Goal: Task Accomplishment & Management: Manage account settings

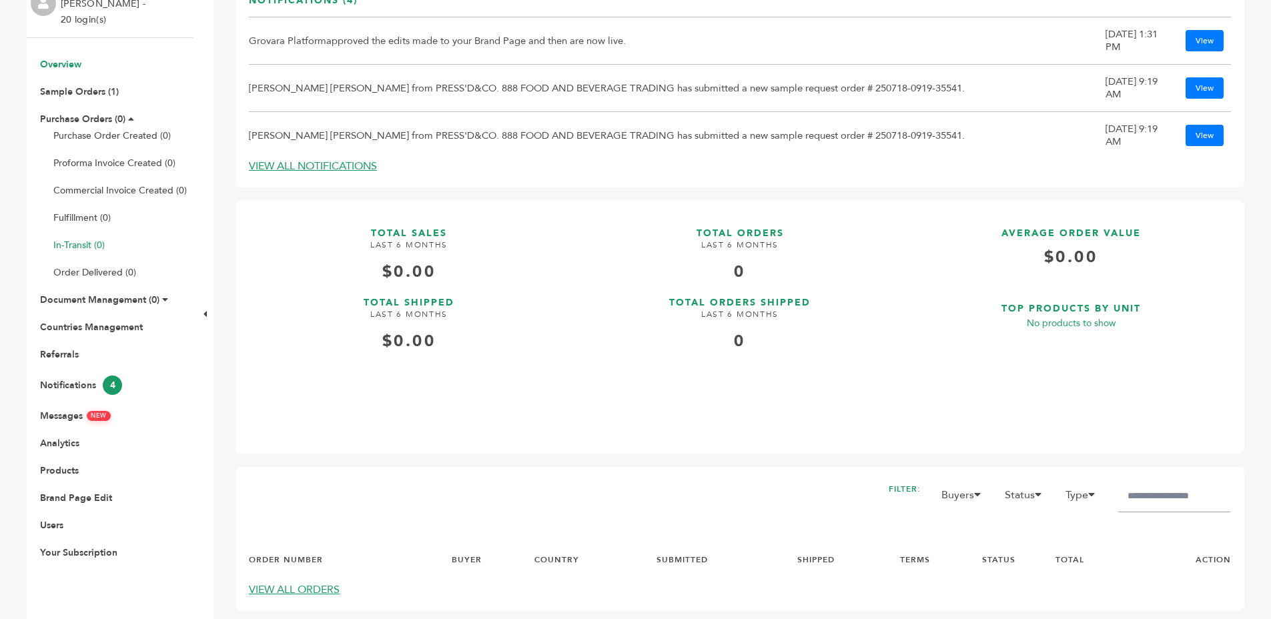
scroll to position [457, 0]
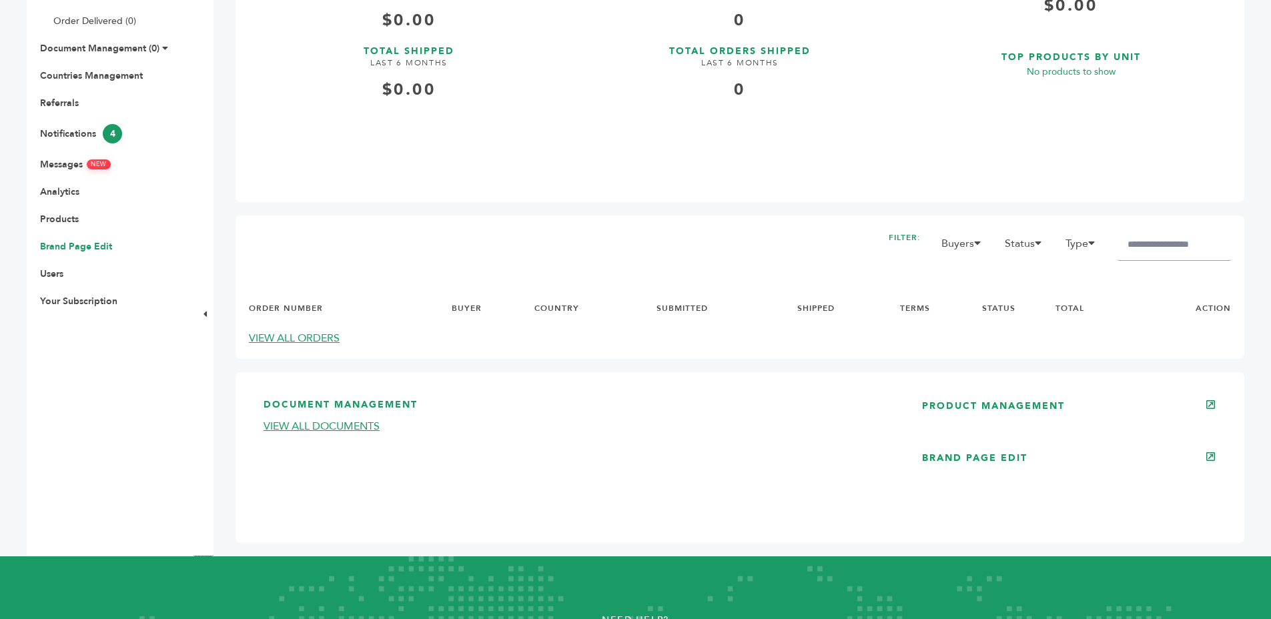
click at [51, 243] on link "Brand Page Edit" at bounding box center [76, 246] width 72 height 13
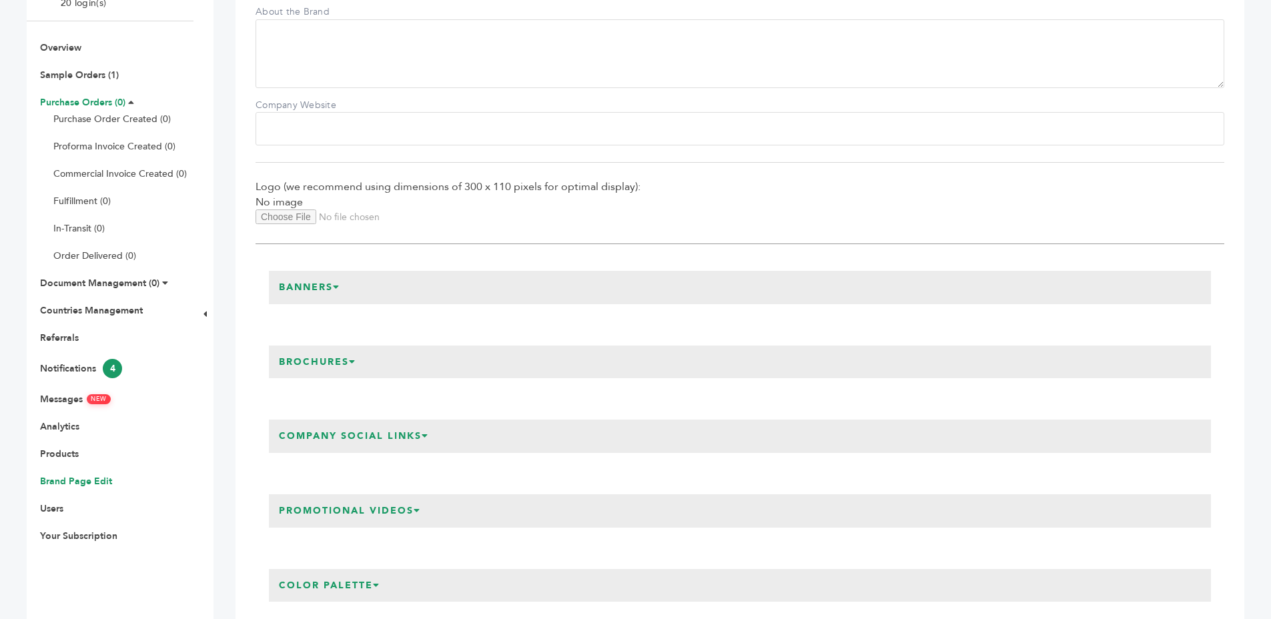
scroll to position [282, 0]
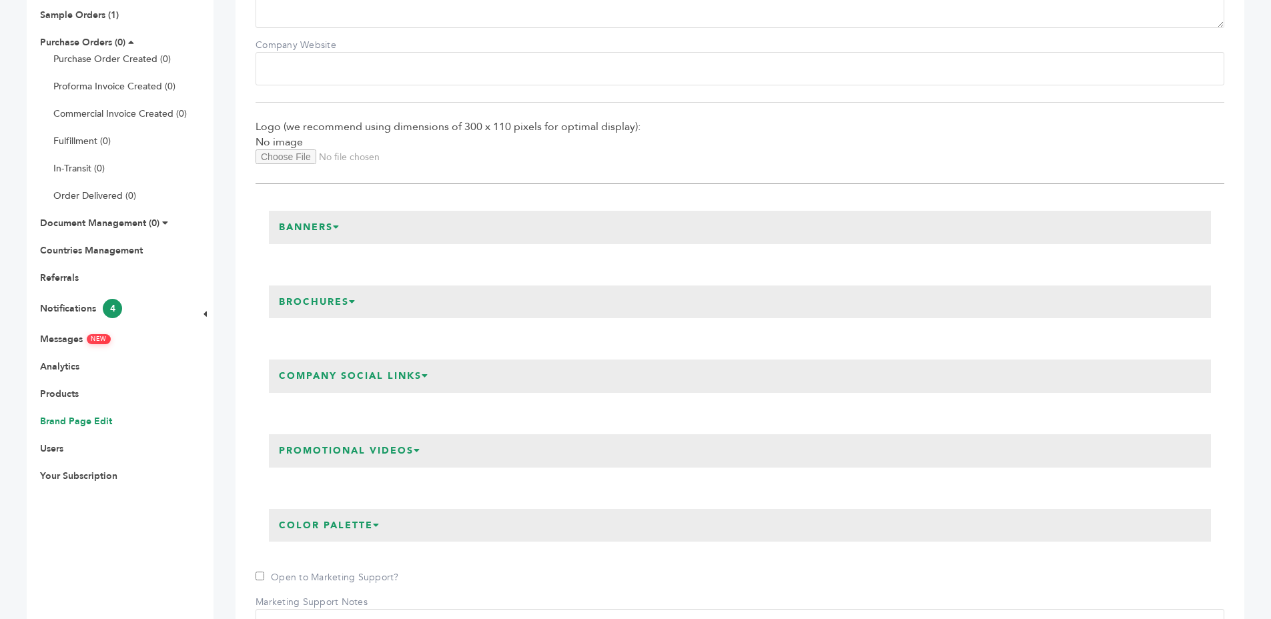
click at [321, 452] on h3 "Promotional Videos" at bounding box center [350, 450] width 162 height 33
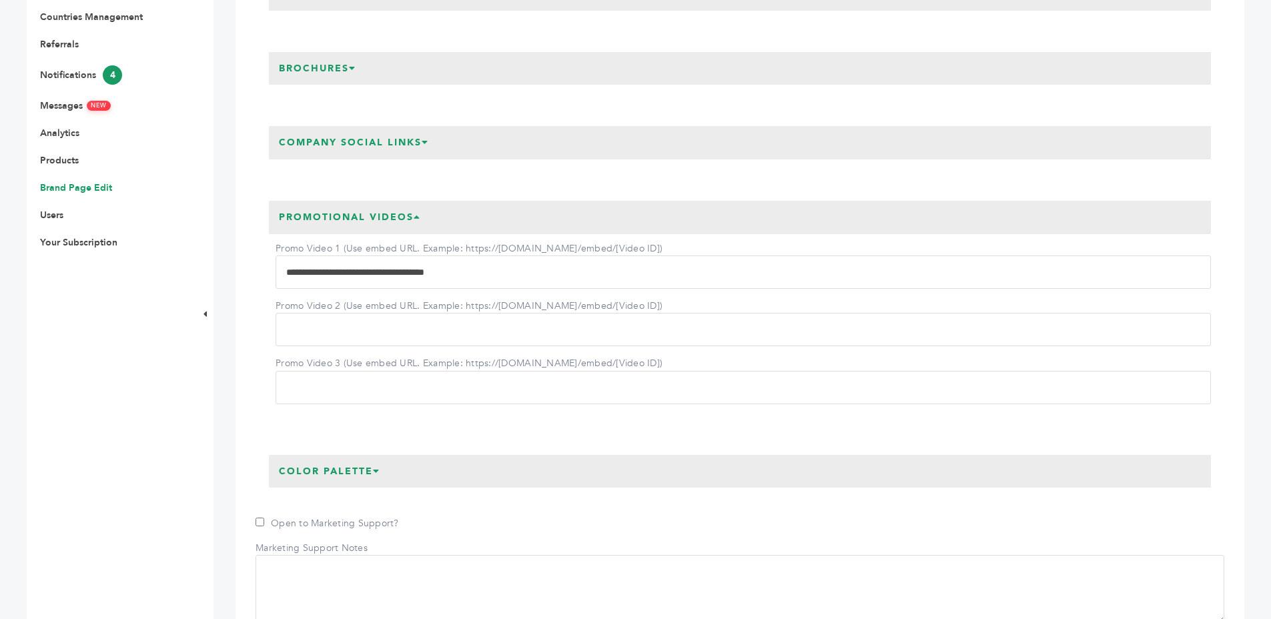
scroll to position [518, 0]
click at [234, 240] on div "Rosa Garcia - 20 login(s) Overview Sample Orders (1) Purchase Orders (0) Purcha…" at bounding box center [636, 413] width 1218 height 1531
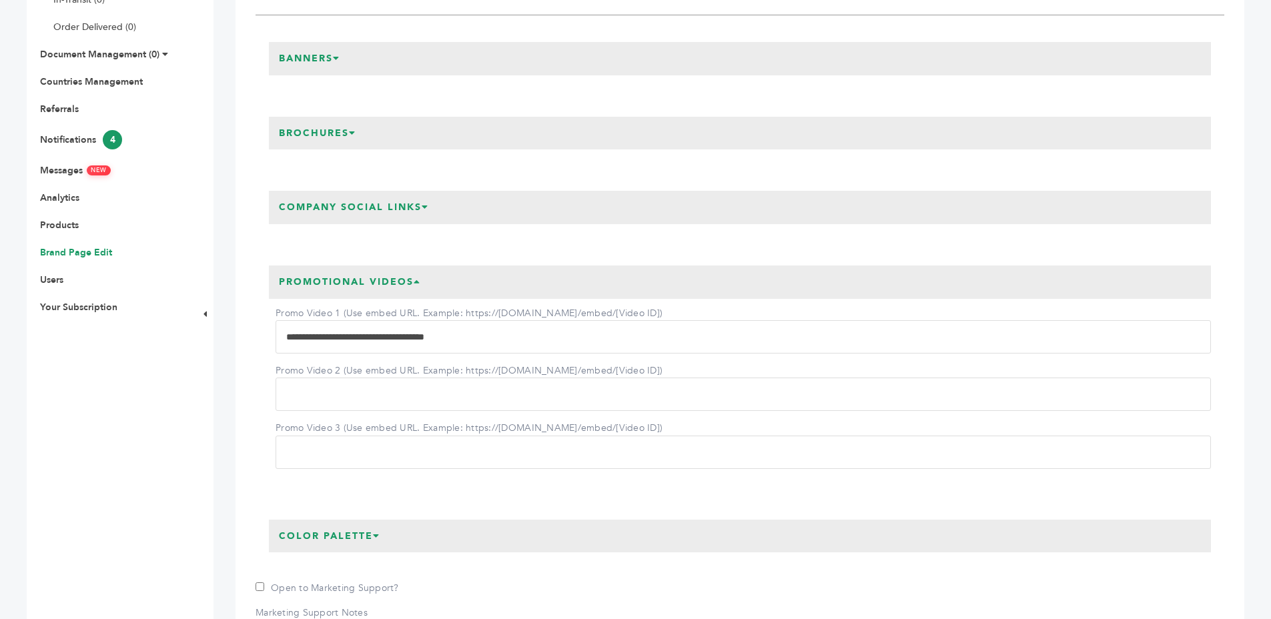
scroll to position [384, 0]
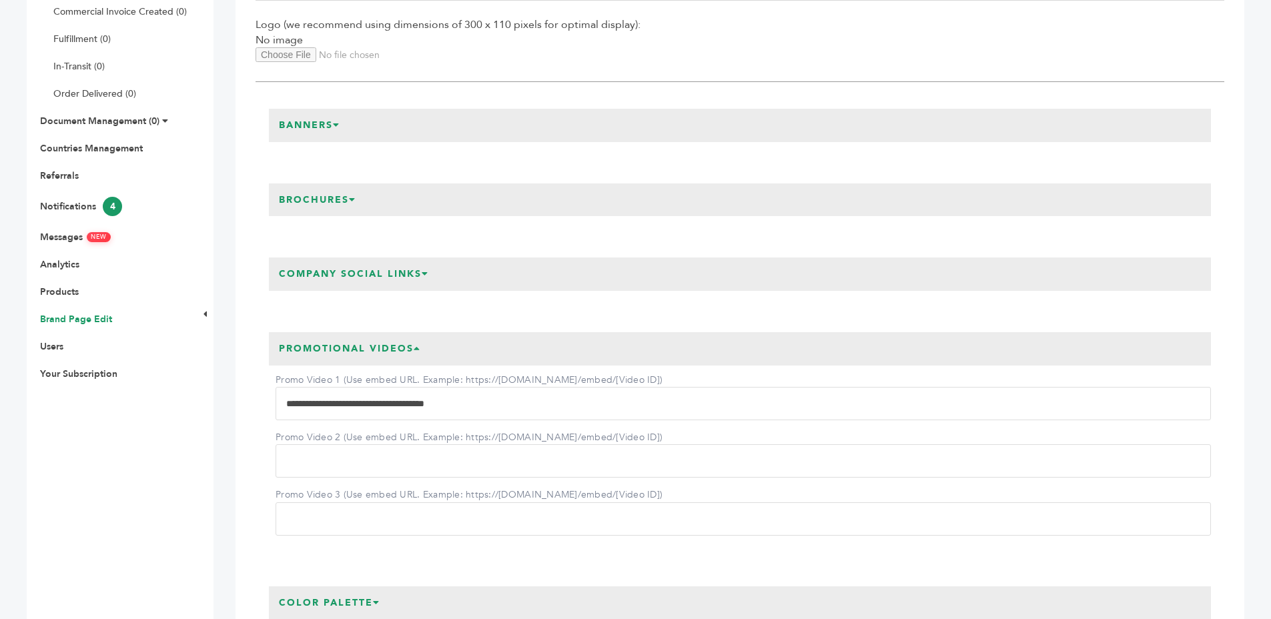
click at [307, 133] on h3 "Banners" at bounding box center [309, 125] width 81 height 33
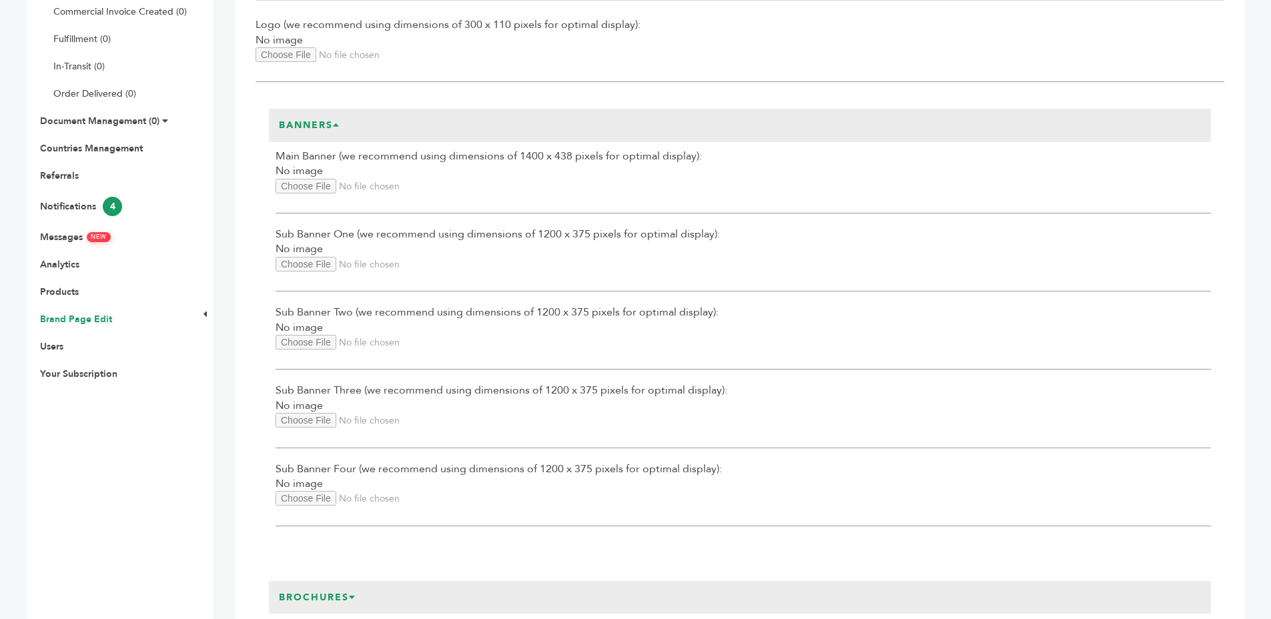
click at [307, 134] on h3 "Banners" at bounding box center [309, 125] width 81 height 33
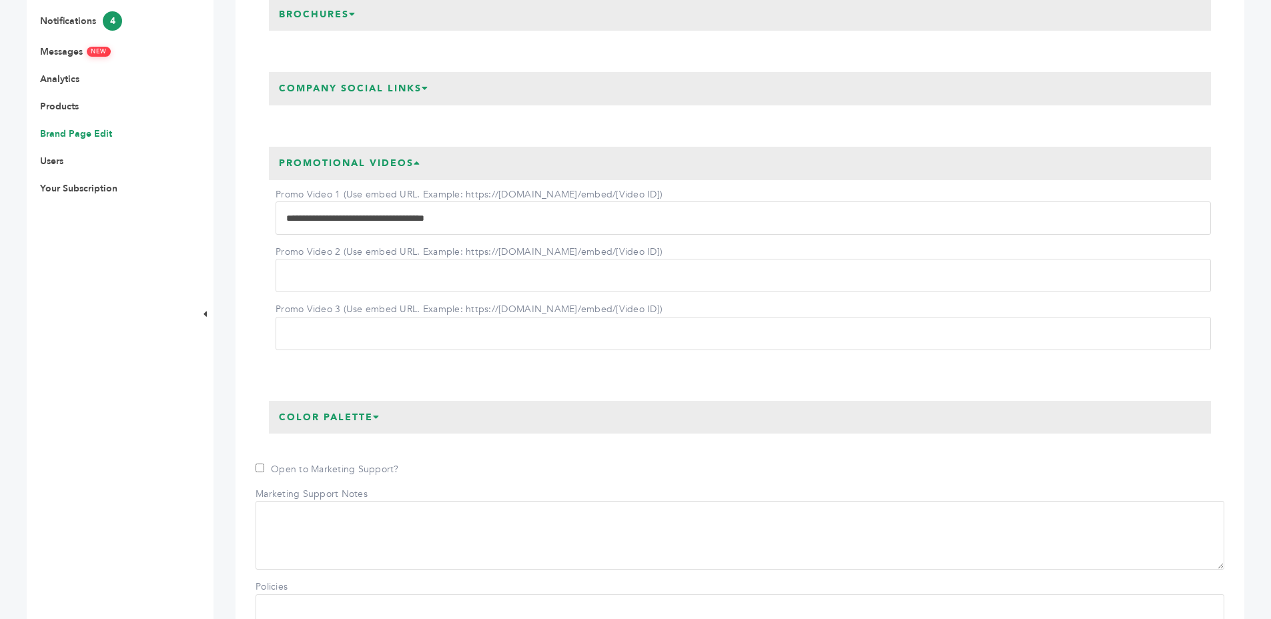
scroll to position [579, 0]
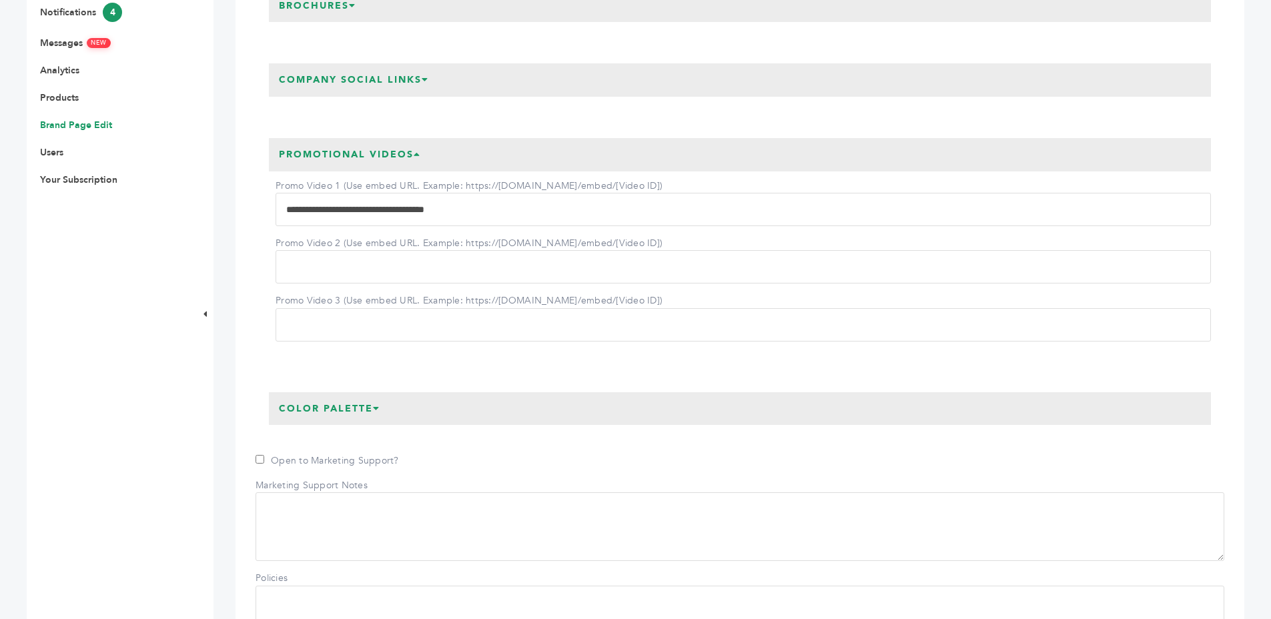
click at [279, 91] on h3 "Company Social Links" at bounding box center [354, 79] width 170 height 33
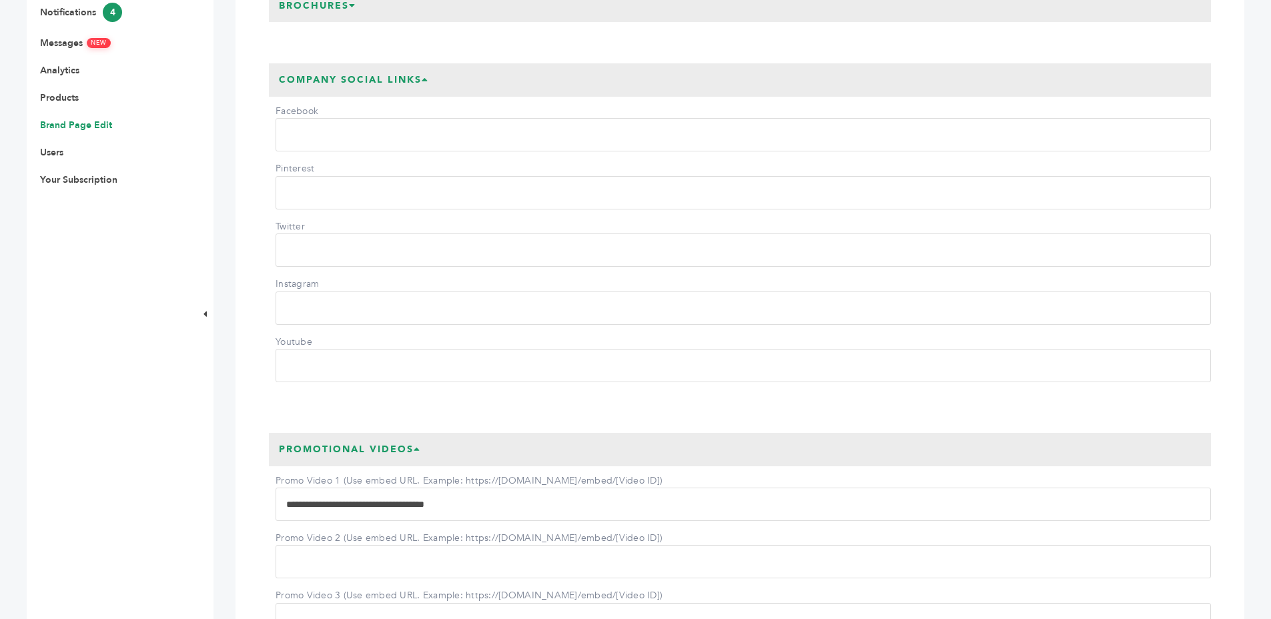
click at [282, 92] on h3 "Company Social Links" at bounding box center [354, 79] width 170 height 33
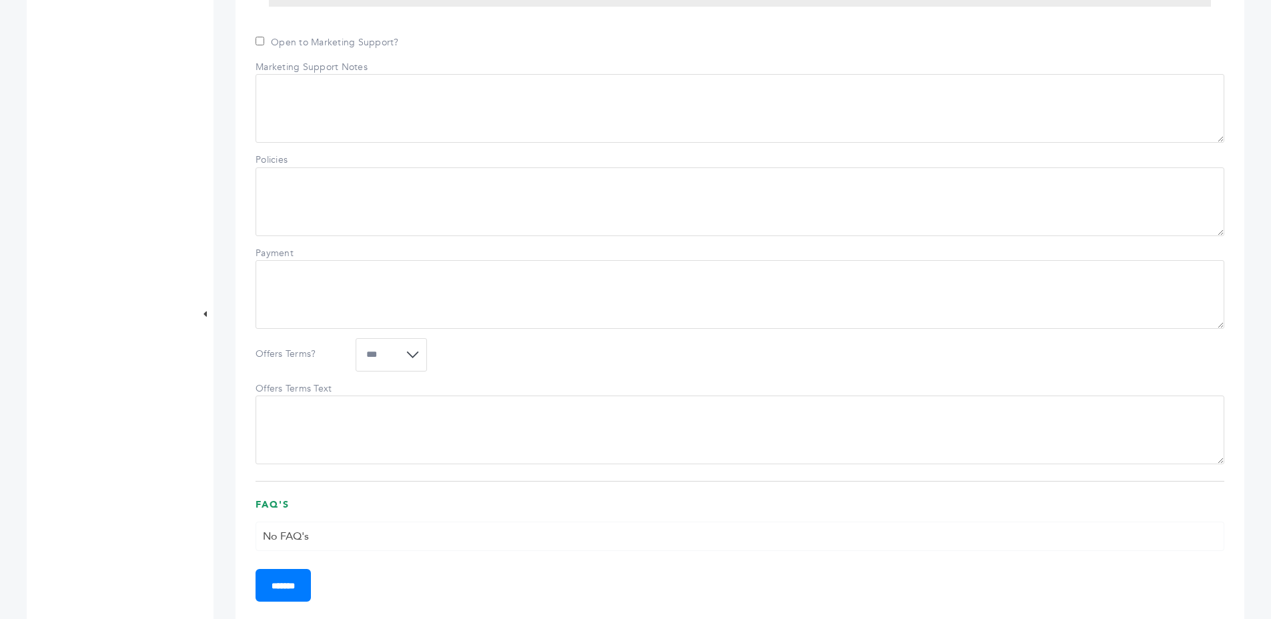
scroll to position [902, 0]
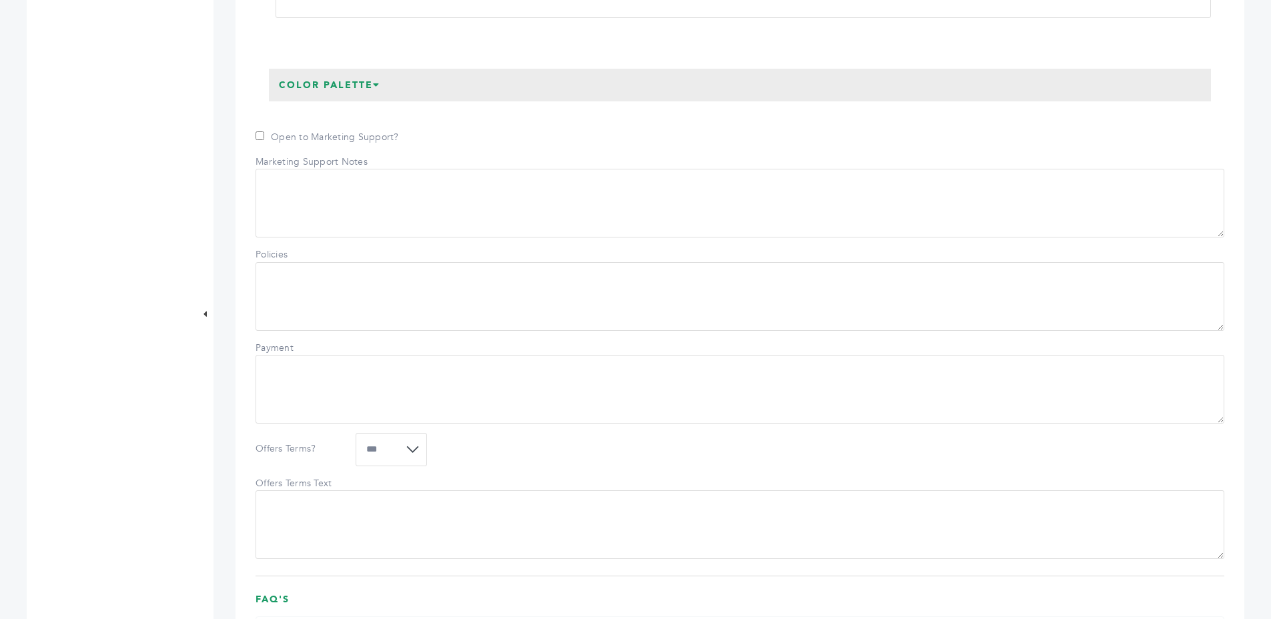
click at [324, 102] on h3 "Color Palette" at bounding box center [329, 85] width 121 height 33
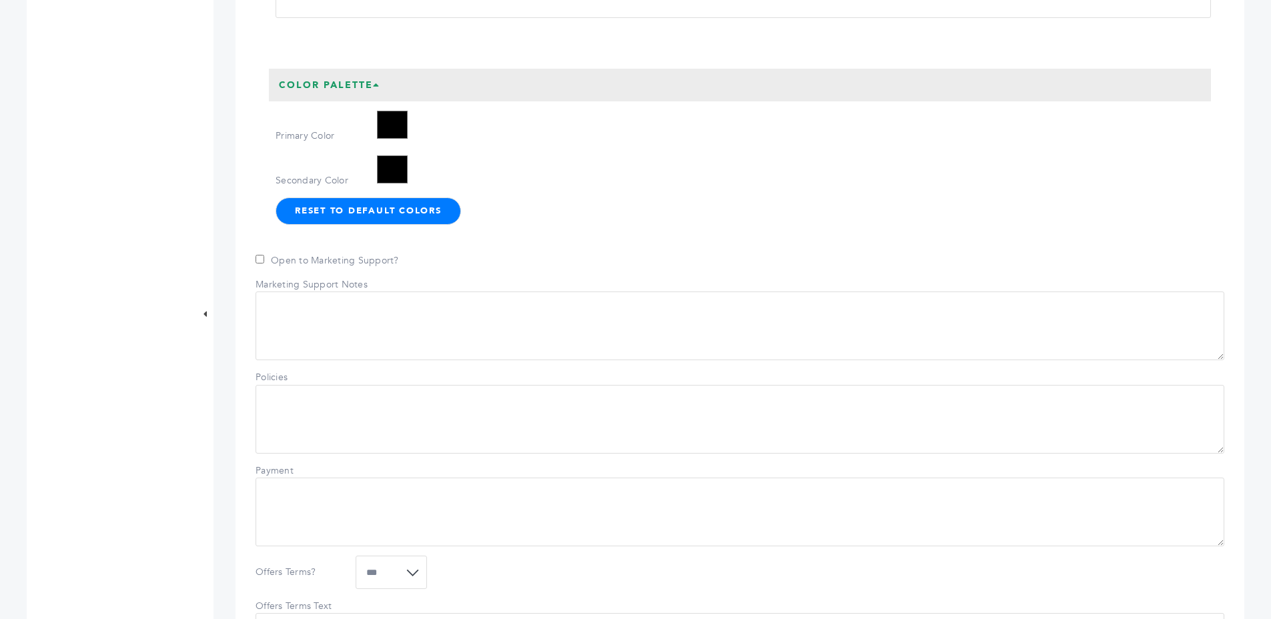
click at [324, 102] on h3 "Color Palette" at bounding box center [329, 85] width 121 height 33
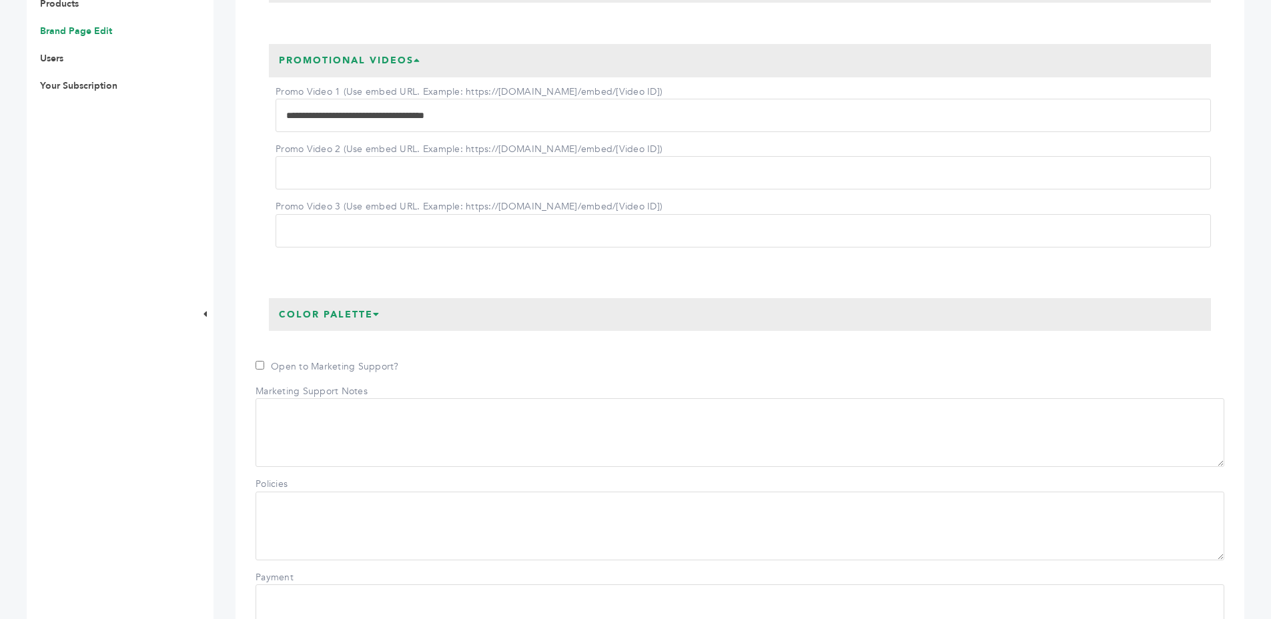
scroll to position [655, 0]
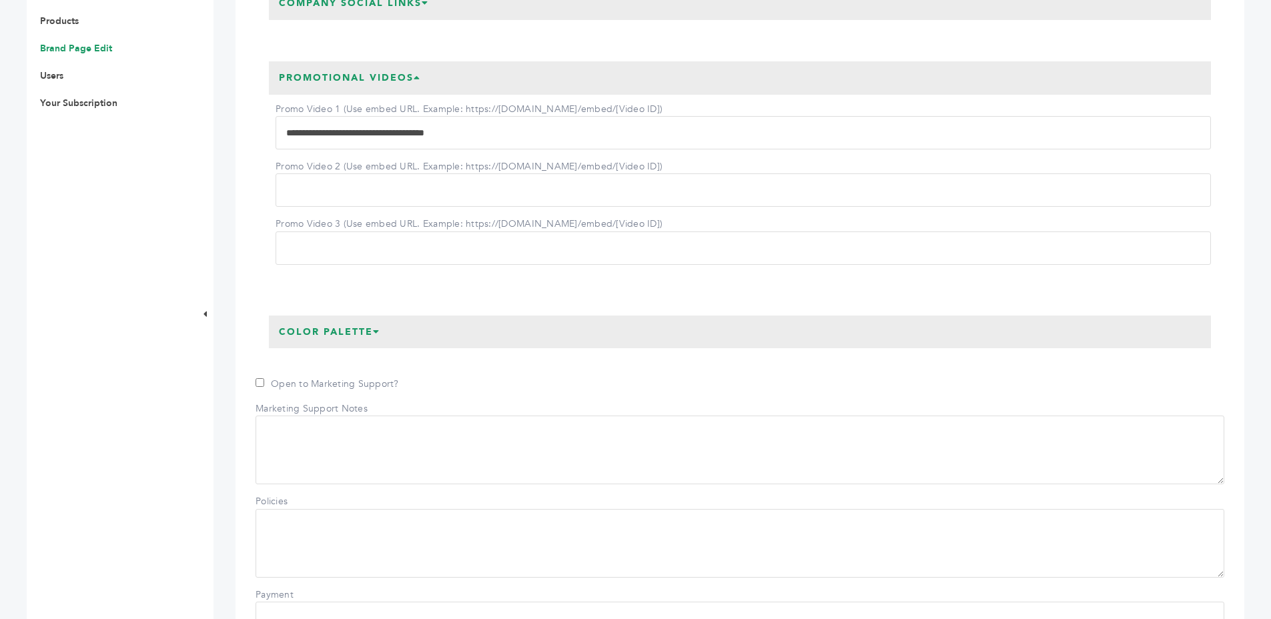
click at [308, 86] on h3 "Promotional Videos" at bounding box center [350, 77] width 162 height 33
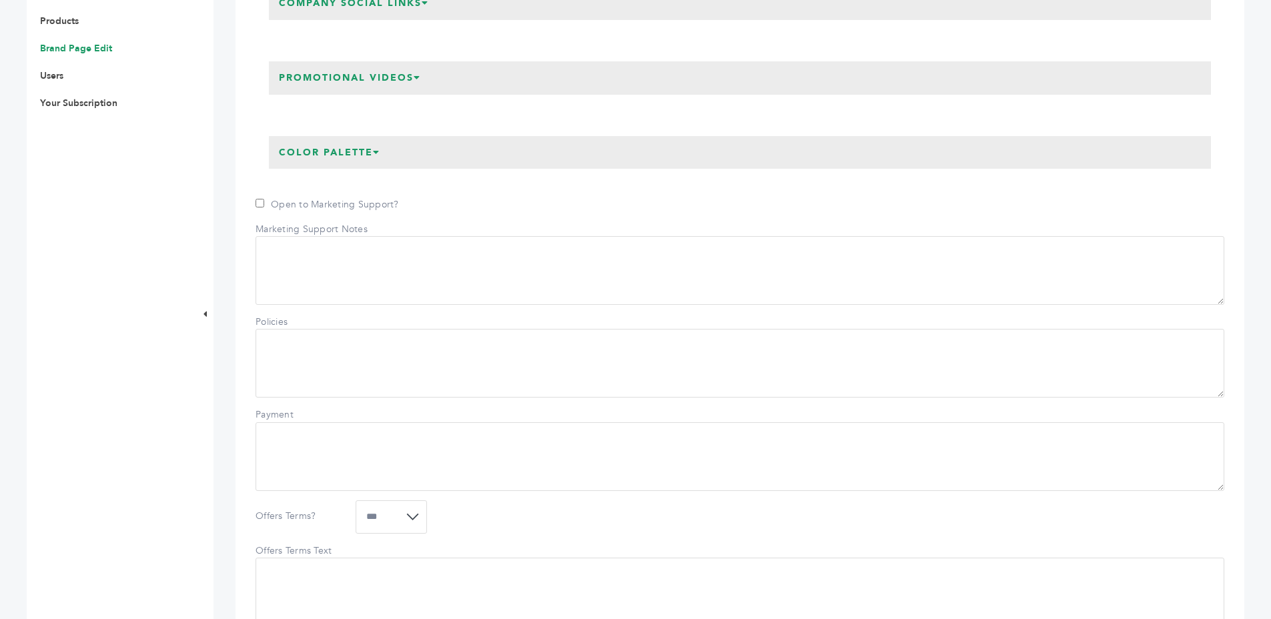
click at [308, 86] on h3 "Promotional Videos" at bounding box center [350, 77] width 162 height 33
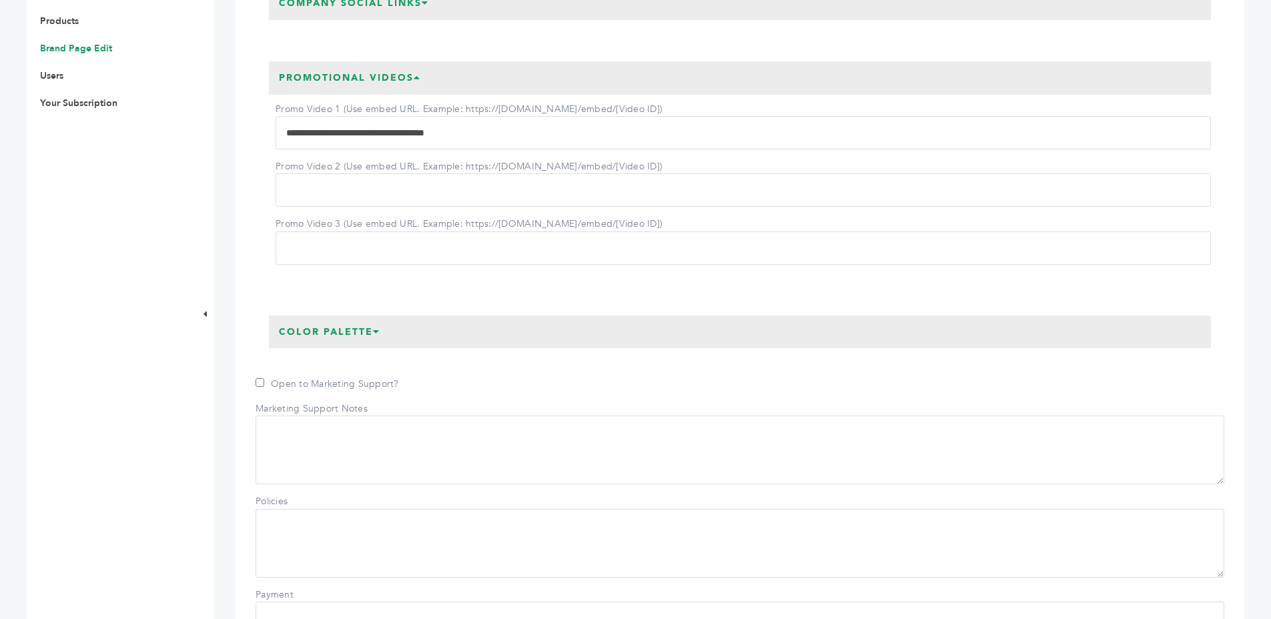
click at [307, 90] on h3 "Promotional Videos" at bounding box center [350, 77] width 162 height 33
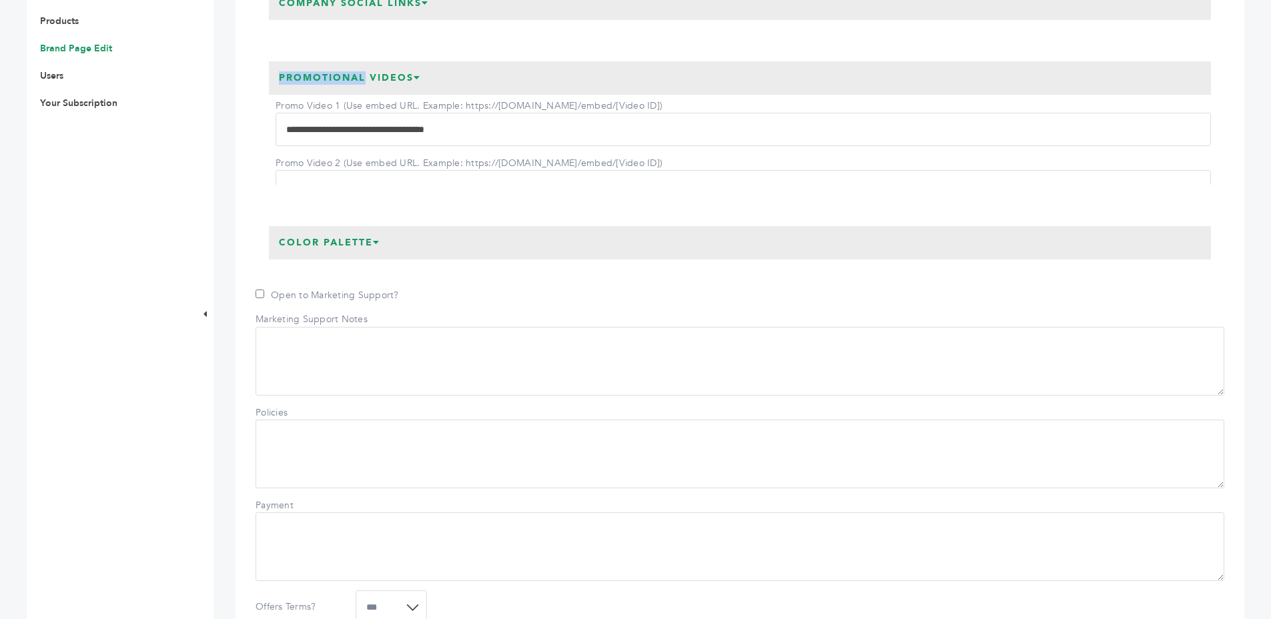
click at [307, 90] on h3 "Promotional Videos" at bounding box center [350, 77] width 162 height 33
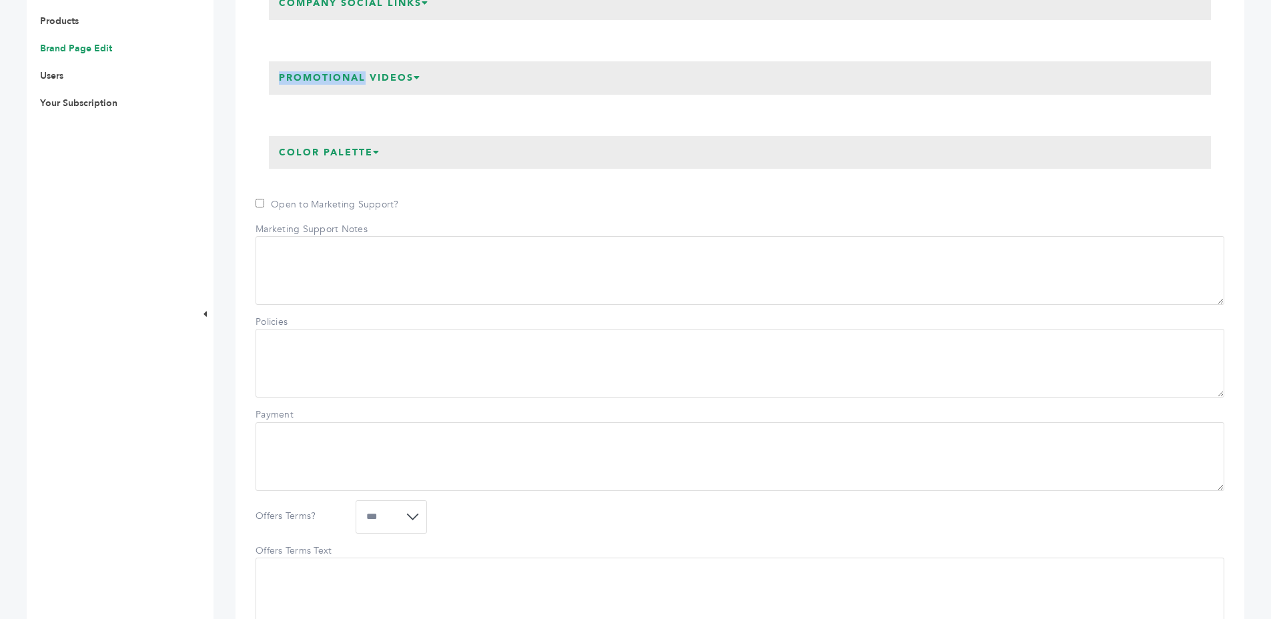
click at [350, 90] on h3 "Promotional Videos" at bounding box center [350, 77] width 162 height 33
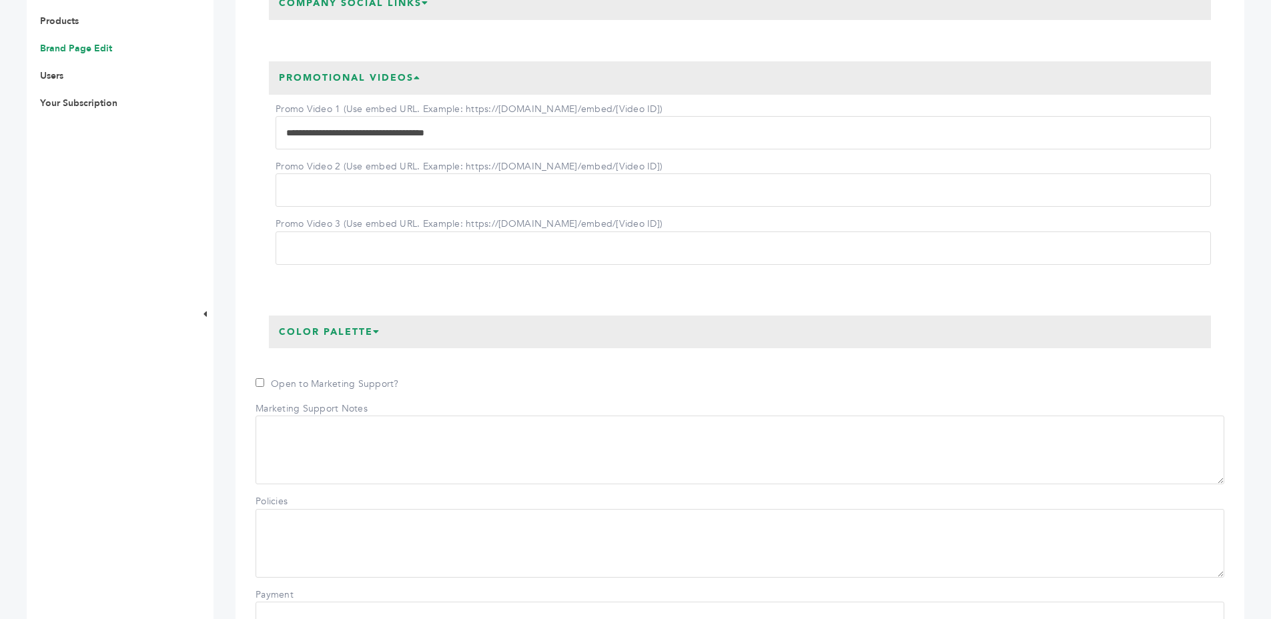
click at [411, 95] on h3 "Promotional Videos" at bounding box center [350, 77] width 162 height 33
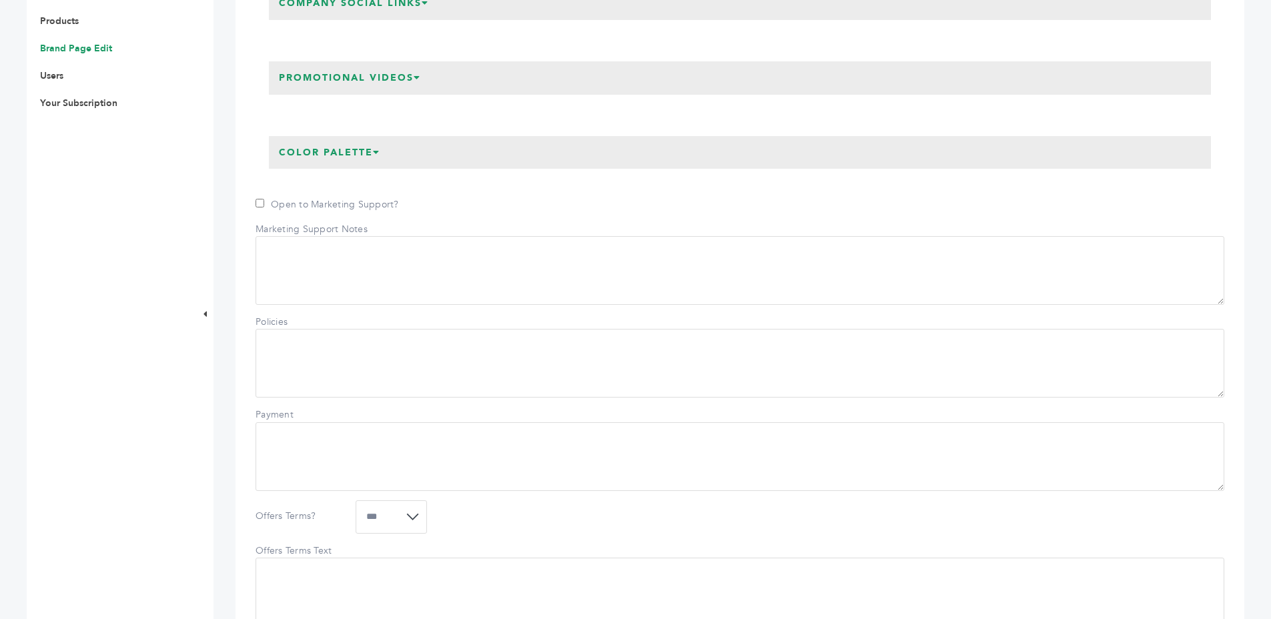
click at [419, 82] on icon at bounding box center [417, 77] width 7 height 9
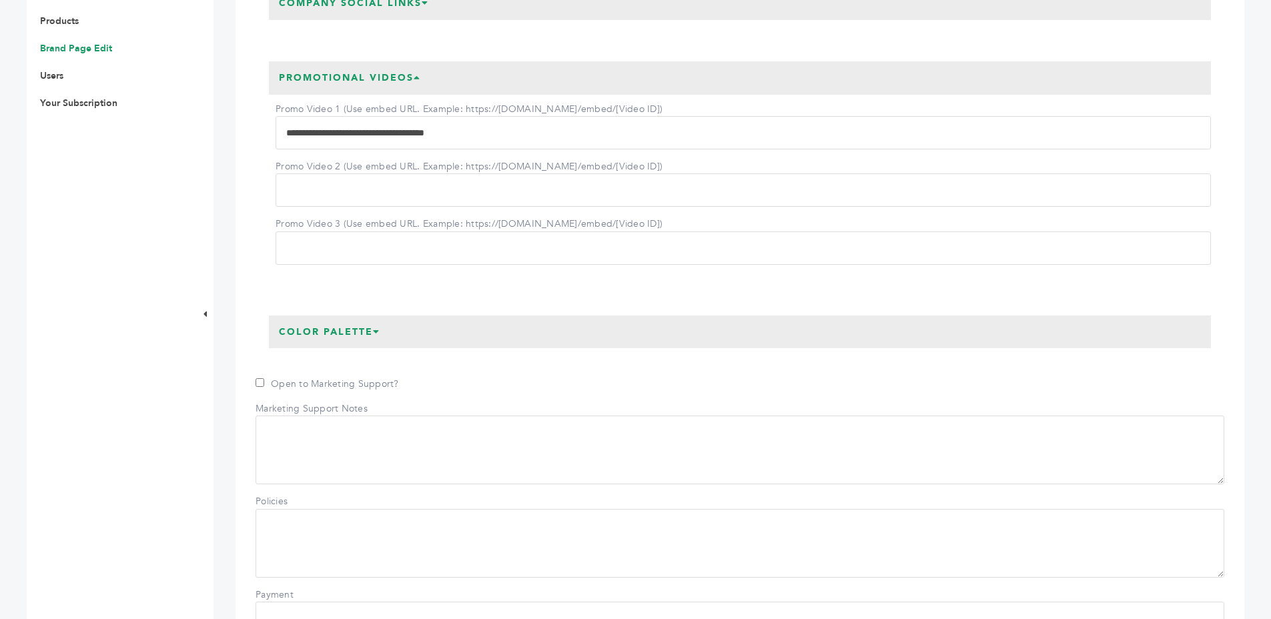
click at [345, 95] on h3 "Promotional Videos" at bounding box center [350, 77] width 162 height 33
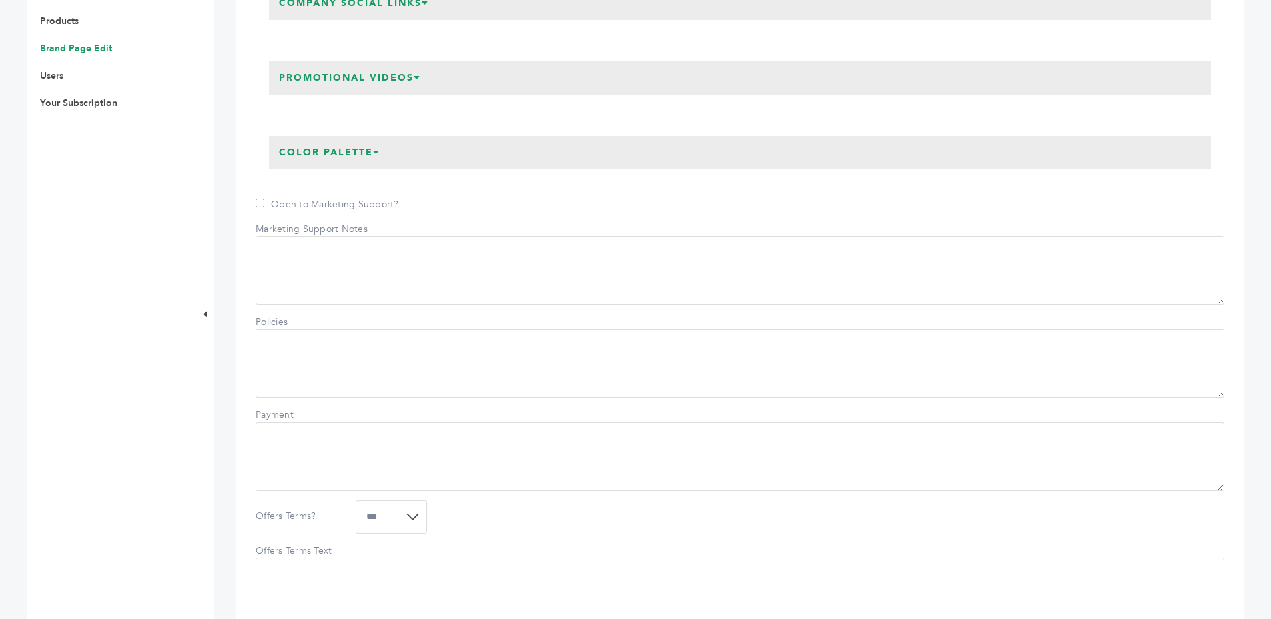
click at [348, 95] on h3 "Promotional Videos" at bounding box center [350, 77] width 162 height 33
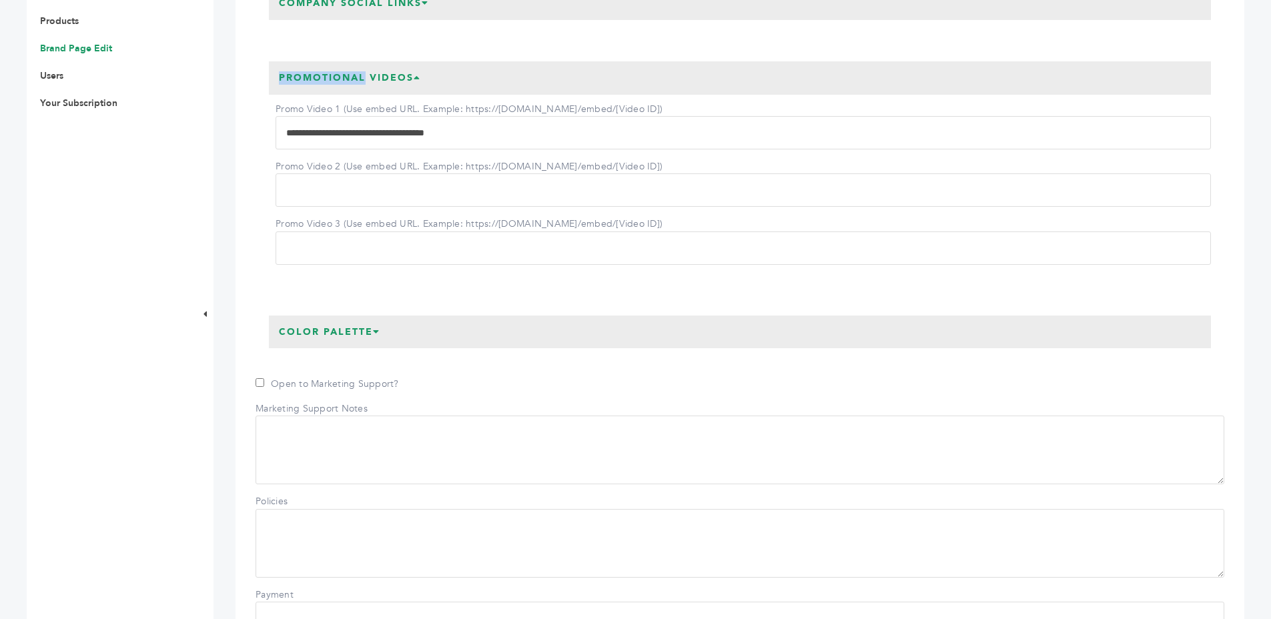
click at [348, 95] on h3 "Promotional Videos" at bounding box center [350, 77] width 162 height 33
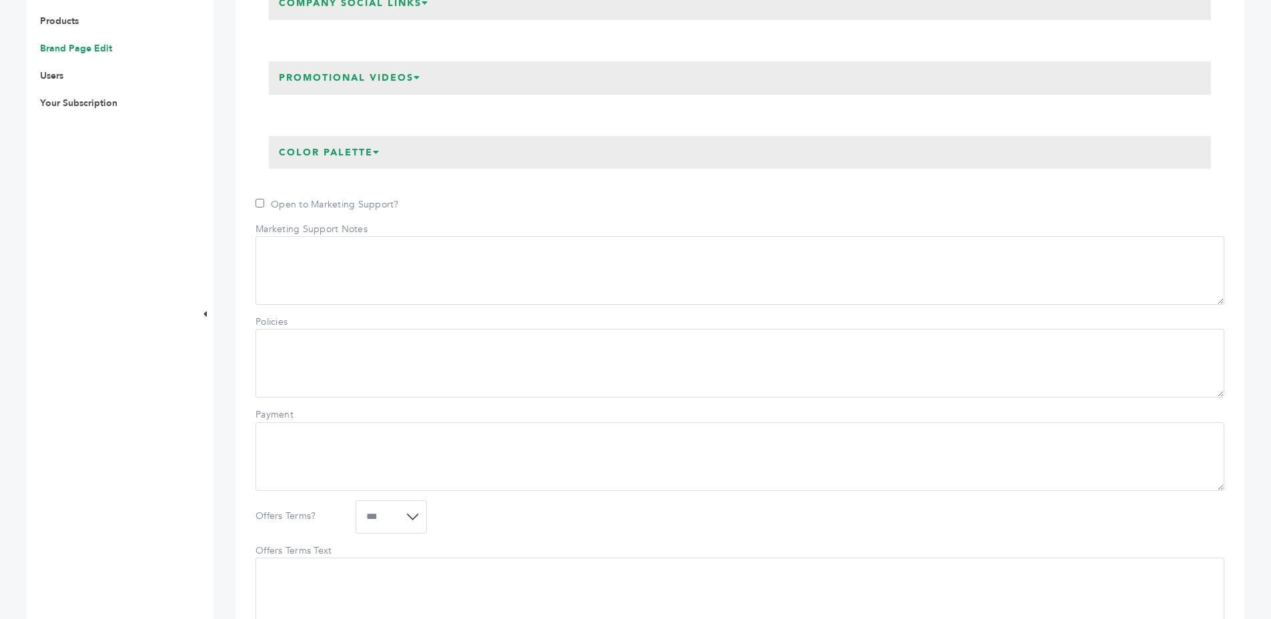
click at [392, 91] on h3 "Promotional Videos" at bounding box center [350, 77] width 162 height 33
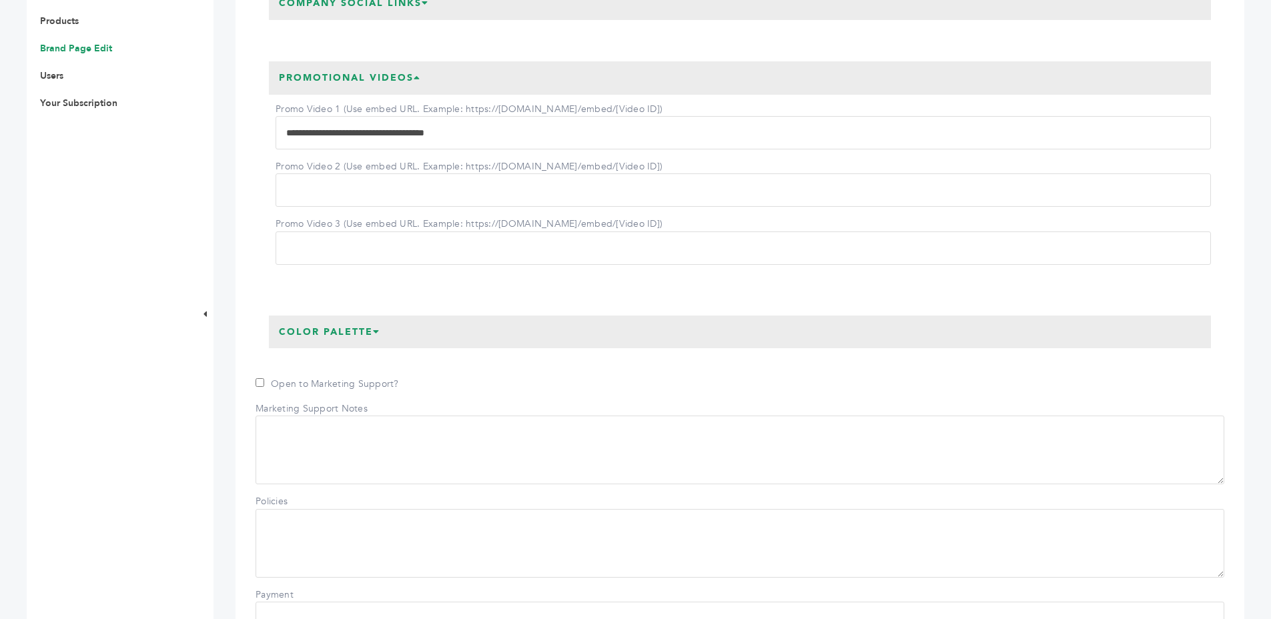
click at [327, 95] on h3 "Promotional Videos" at bounding box center [350, 77] width 162 height 33
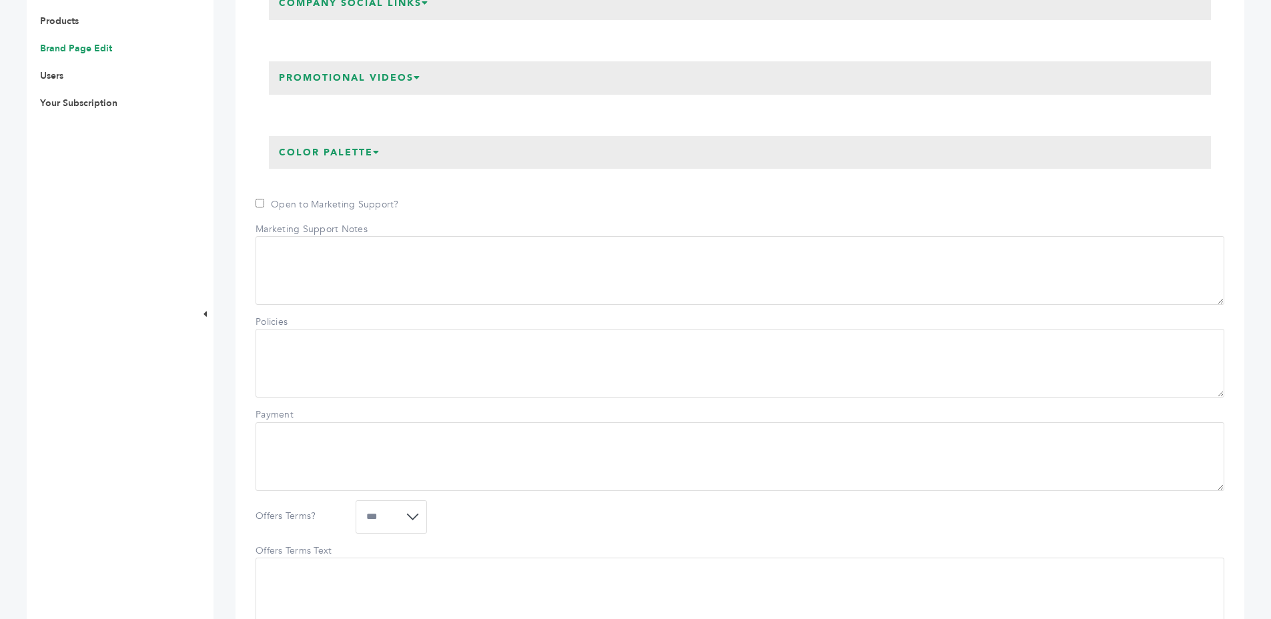
click at [359, 95] on h3 "Promotional Videos" at bounding box center [350, 77] width 162 height 33
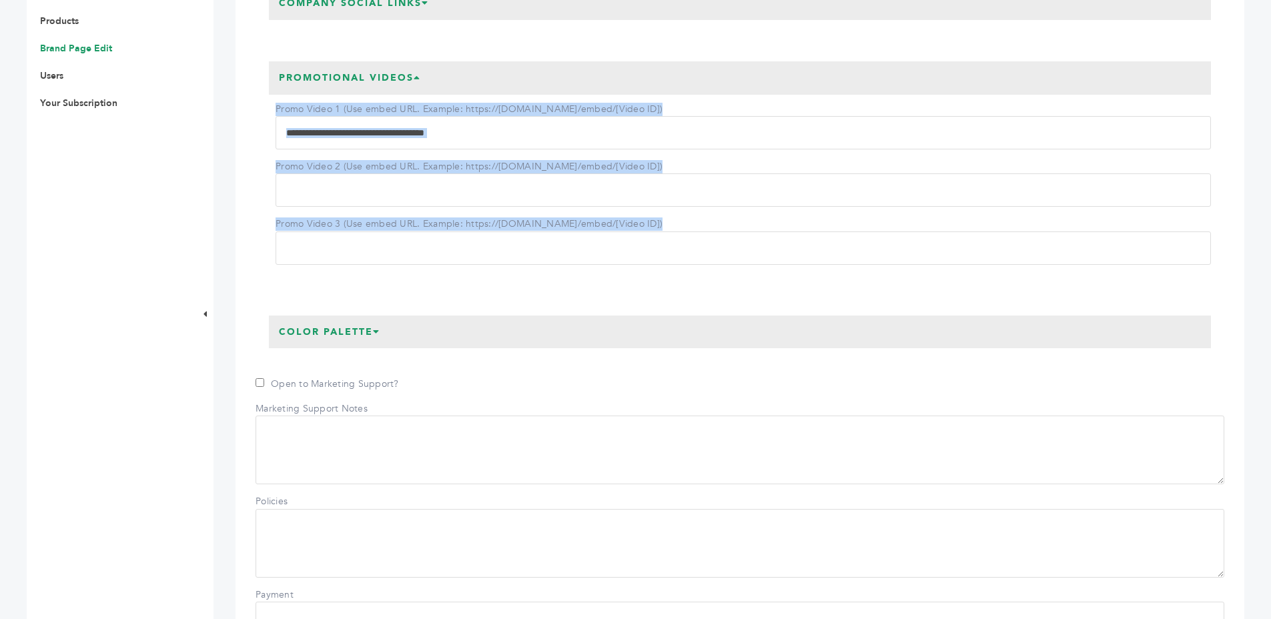
drag, startPoint x: 265, startPoint y: 125, endPoint x: 633, endPoint y: 290, distance: 403.0
click at [640, 288] on div "**********" at bounding box center [740, 168] width 969 height 240
click at [256, 179] on div "**********" at bounding box center [740, 168] width 969 height 240
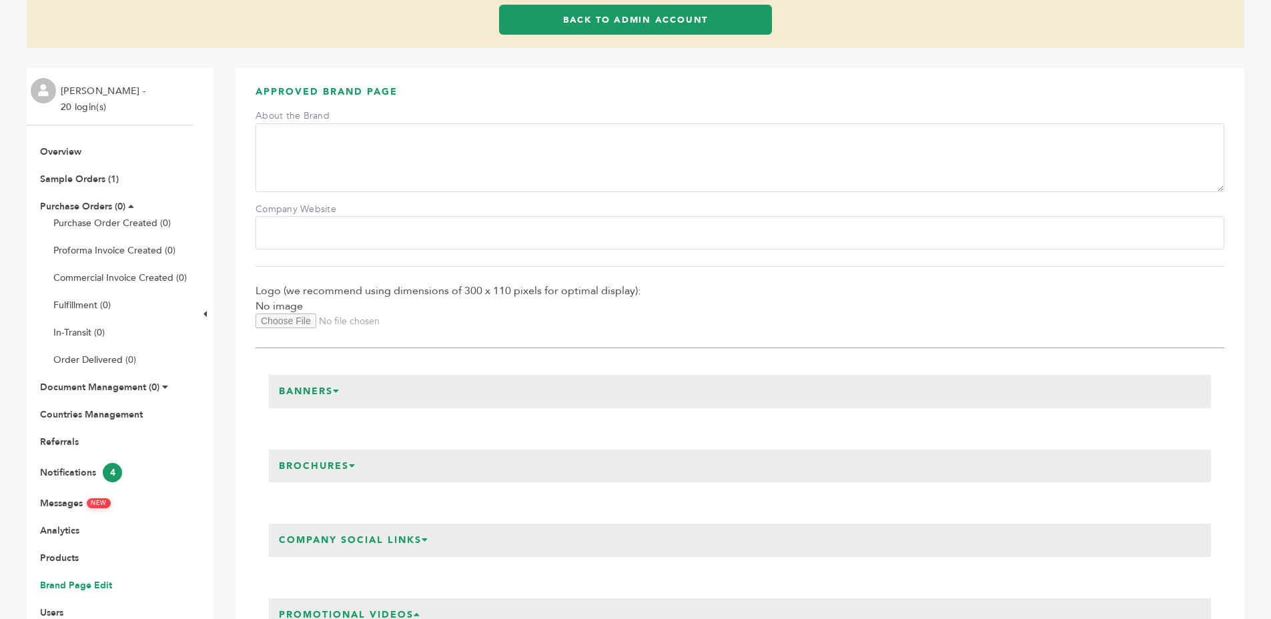
scroll to position [321, 0]
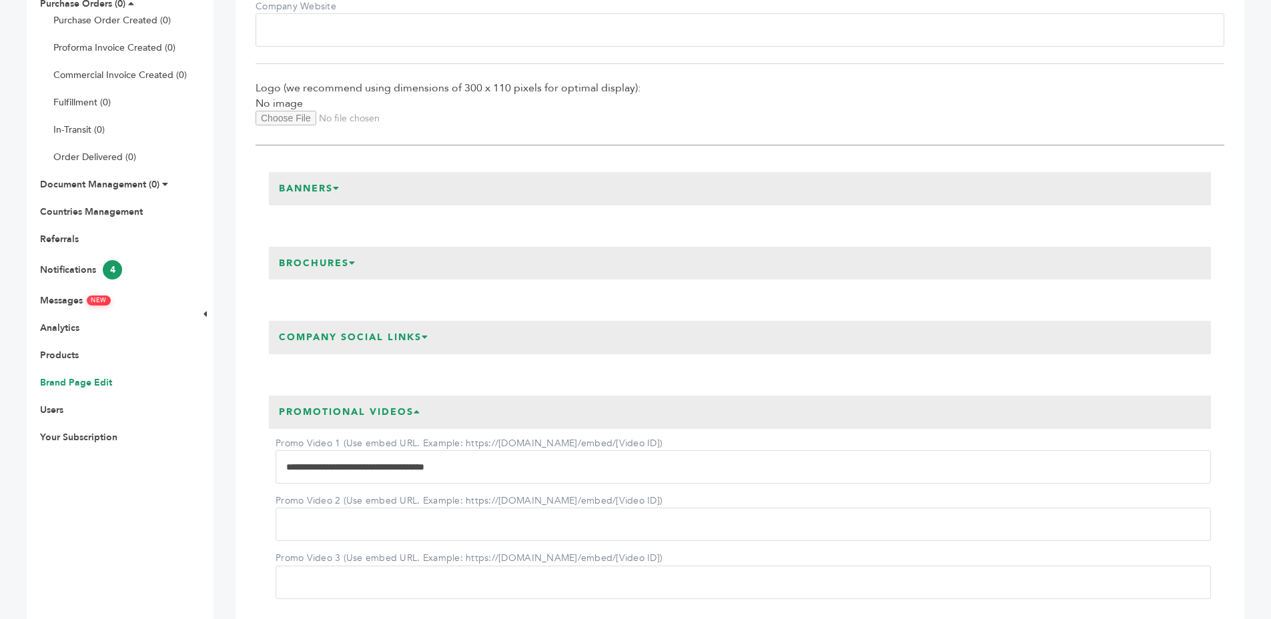
click at [340, 193] on icon at bounding box center [336, 188] width 7 height 9
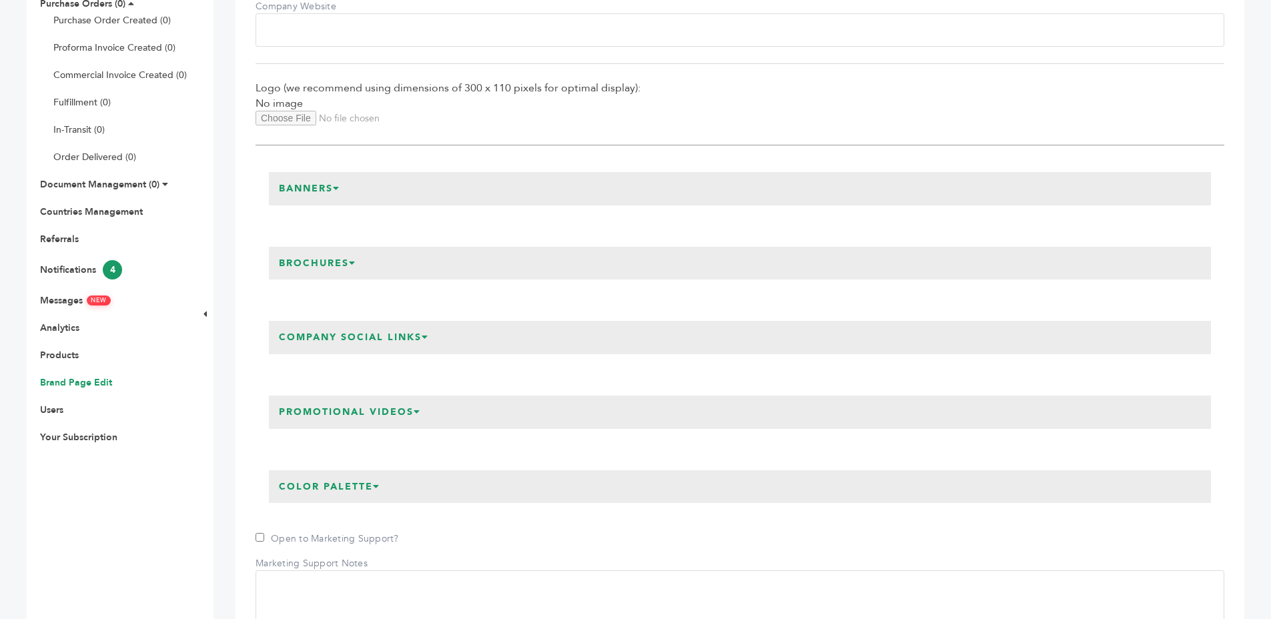
click at [341, 270] on h3 "Brochures" at bounding box center [317, 263] width 97 height 33
click at [354, 268] on icon at bounding box center [352, 262] width 7 height 9
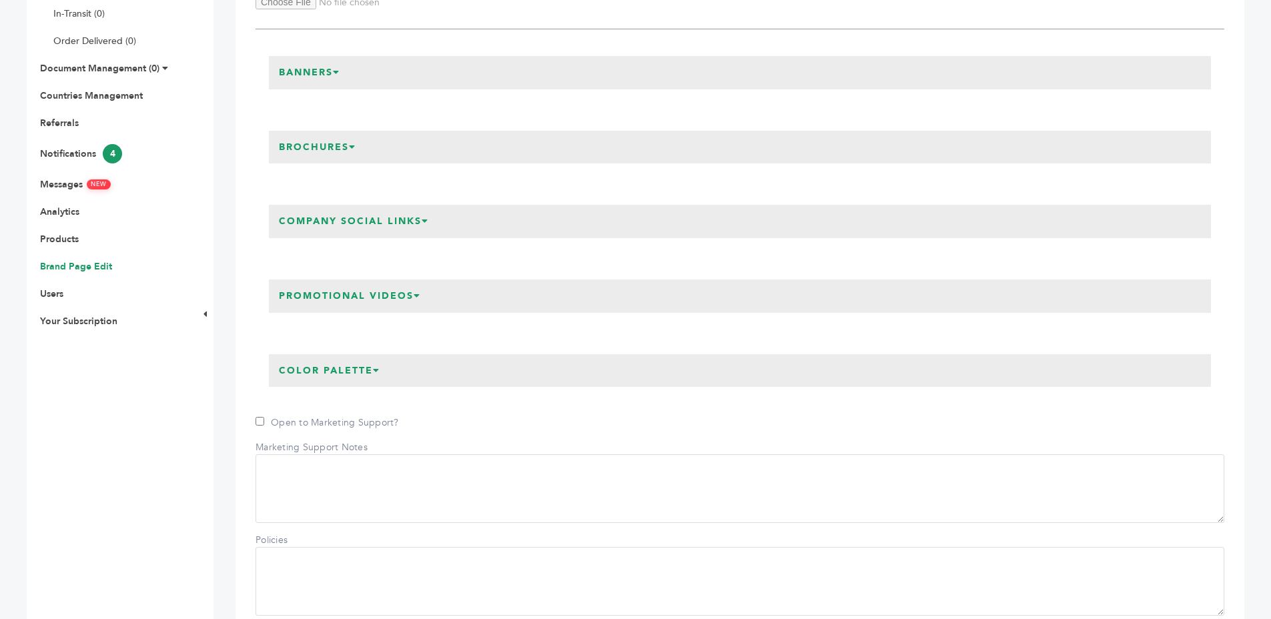
scroll to position [478, 0]
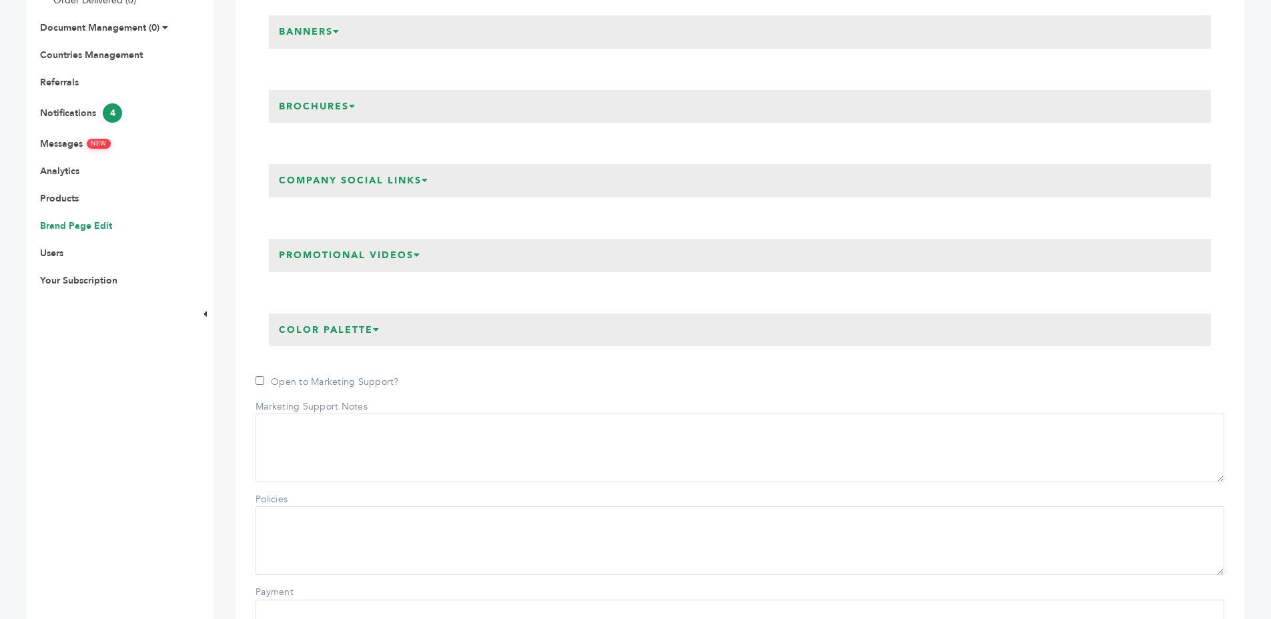
click at [352, 111] on icon at bounding box center [352, 105] width 7 height 9
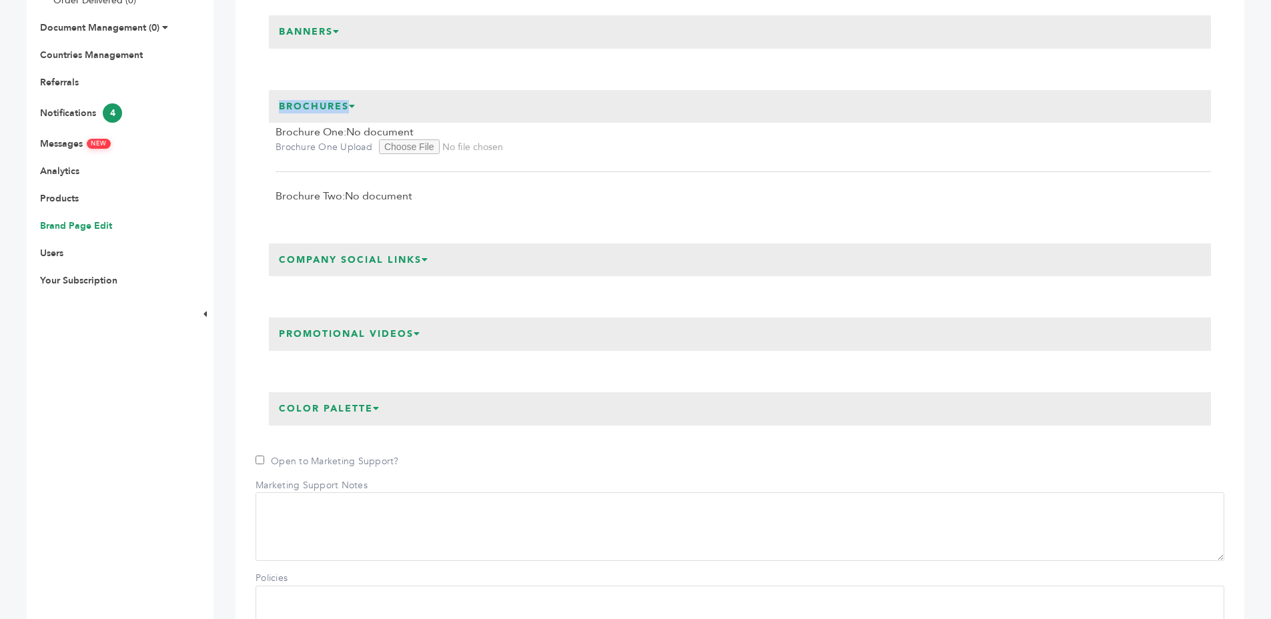
click at [352, 111] on icon at bounding box center [352, 105] width 7 height 9
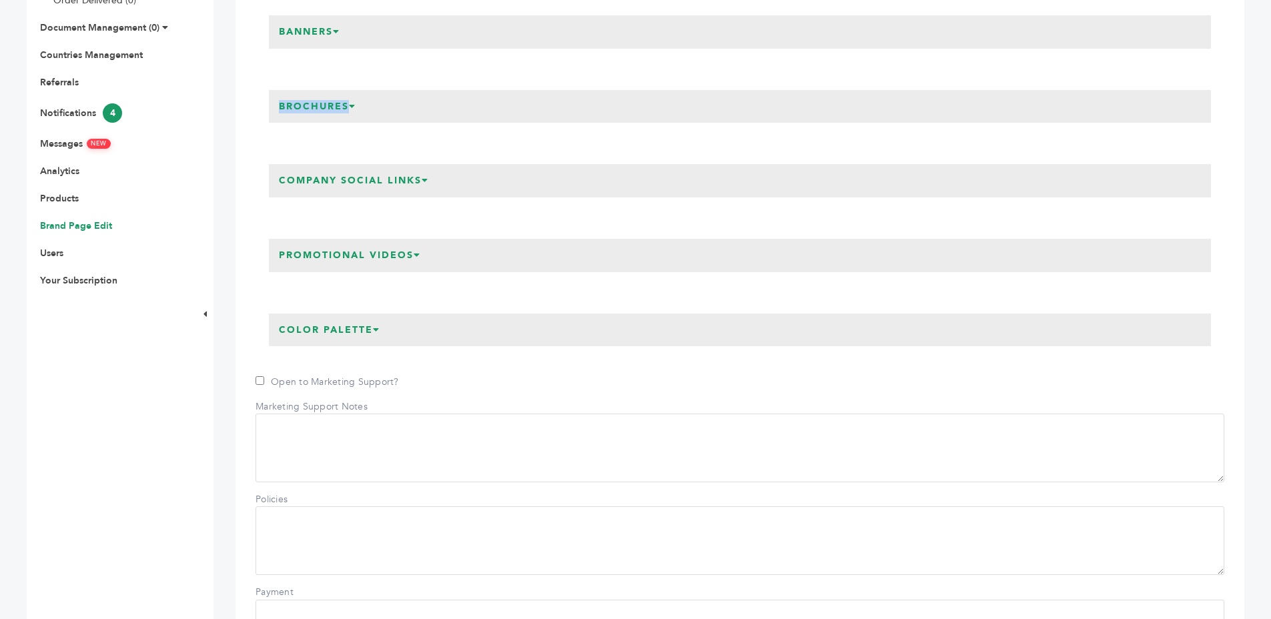
click at [335, 47] on h3 "Banners" at bounding box center [309, 31] width 81 height 33
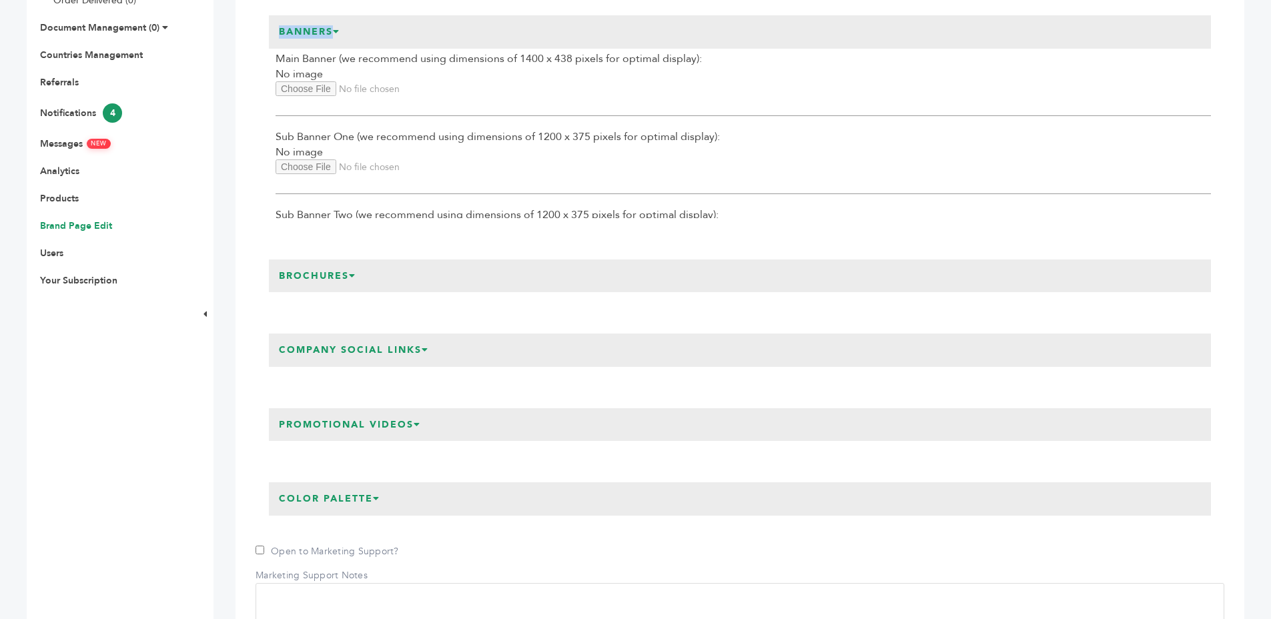
click at [337, 47] on h3 "Banners" at bounding box center [309, 31] width 81 height 33
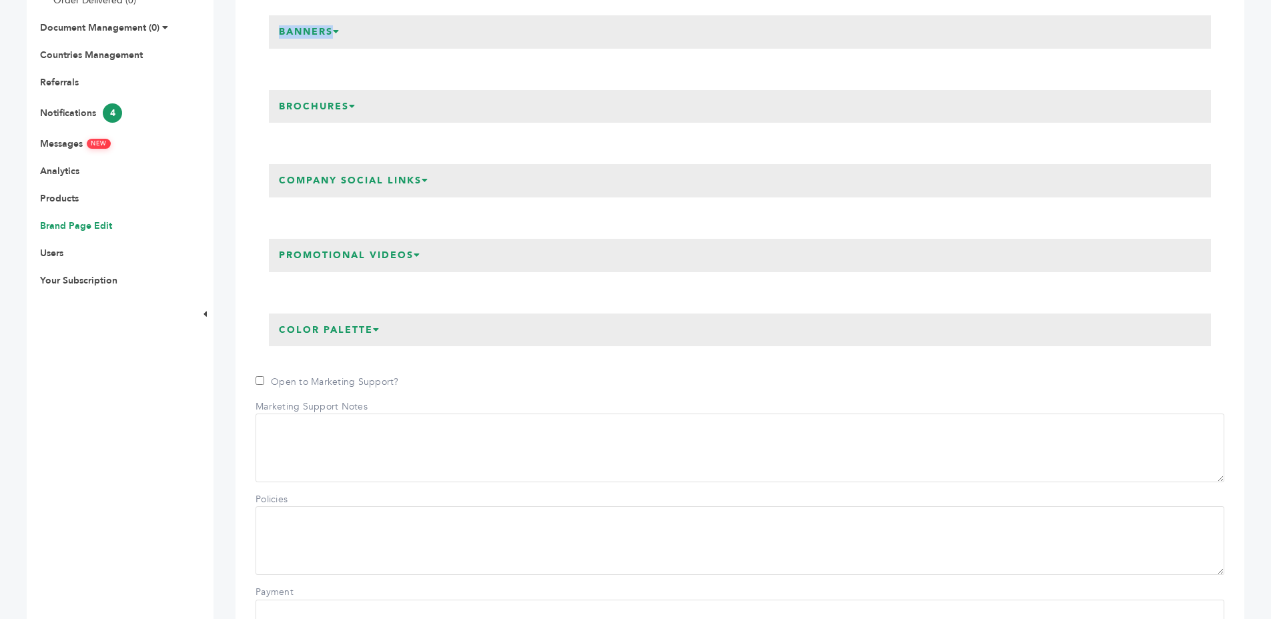
click at [331, 47] on h3 "Banners" at bounding box center [309, 31] width 81 height 33
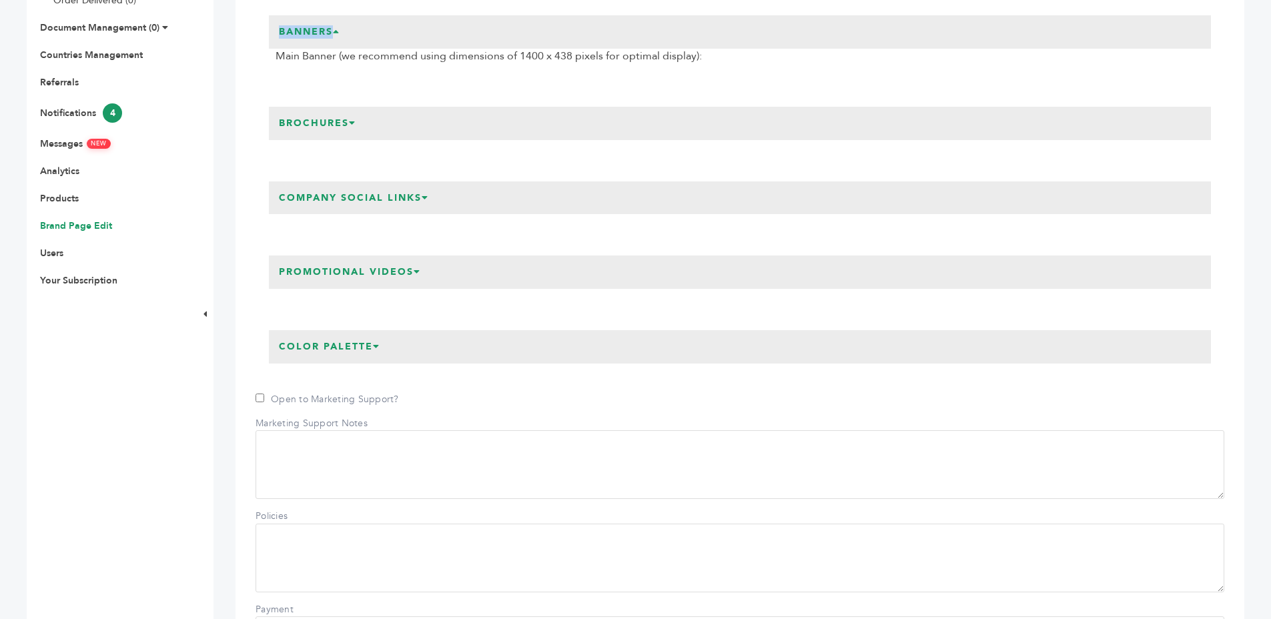
click at [331, 47] on h3 "Banners" at bounding box center [309, 31] width 81 height 33
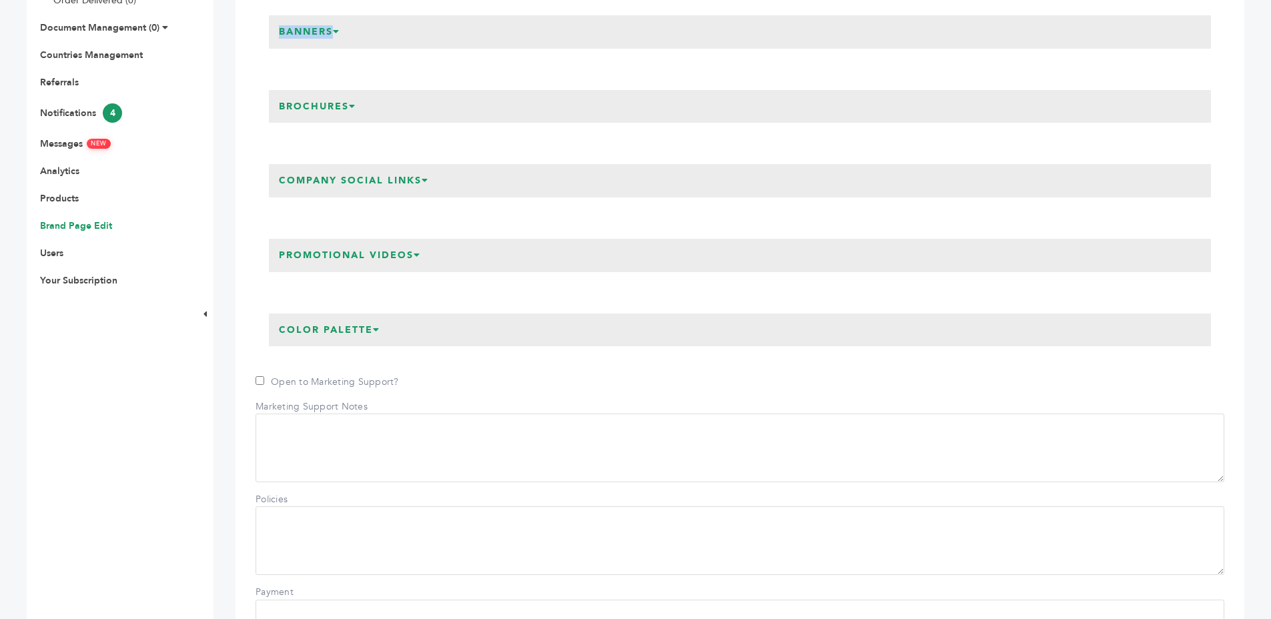
click at [331, 47] on h3 "Banners" at bounding box center [309, 31] width 81 height 33
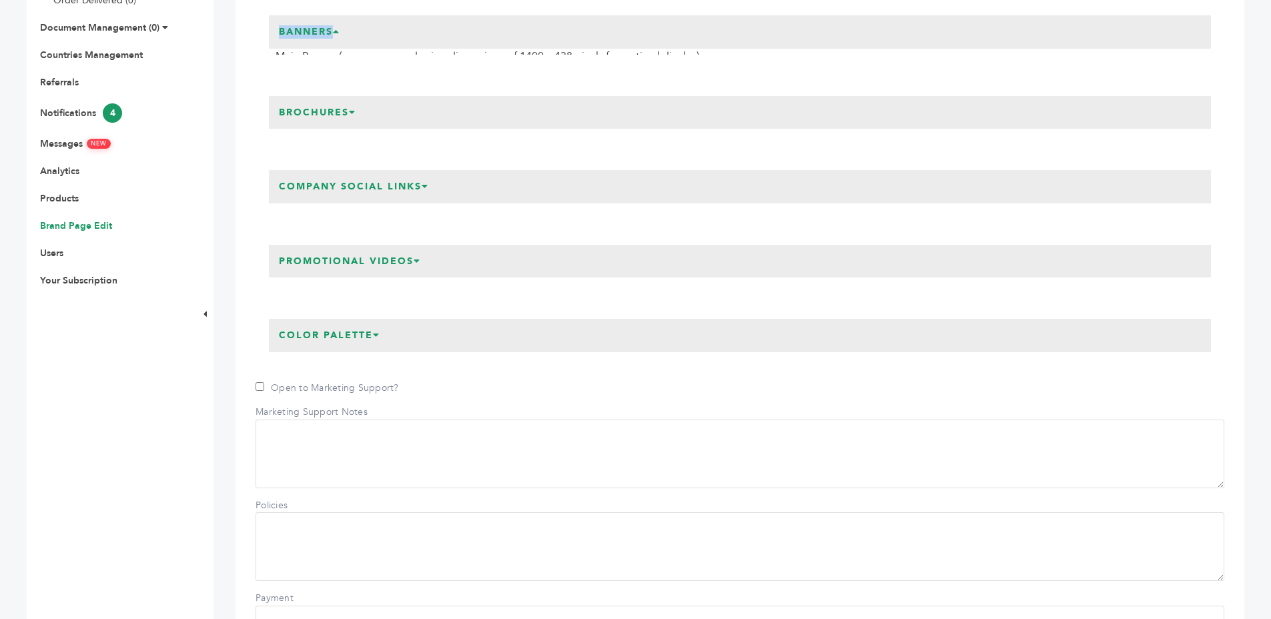
click at [331, 47] on h3 "Banners" at bounding box center [309, 31] width 81 height 33
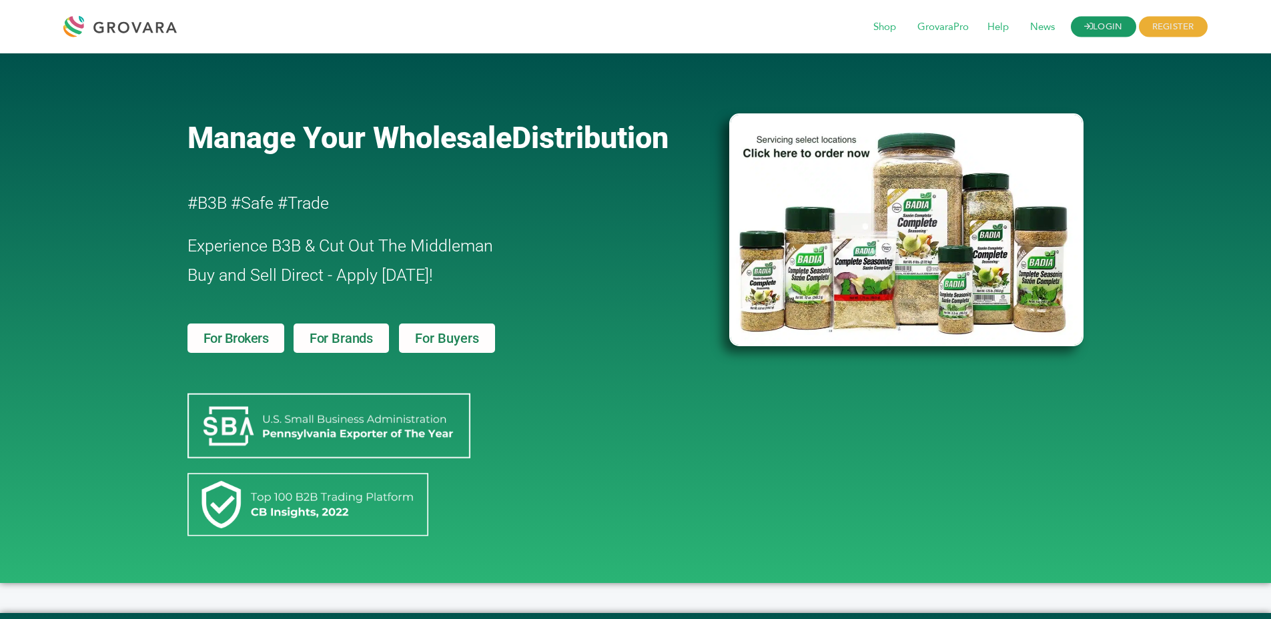
click at [1088, 18] on link "LOGIN" at bounding box center [1103, 27] width 65 height 21
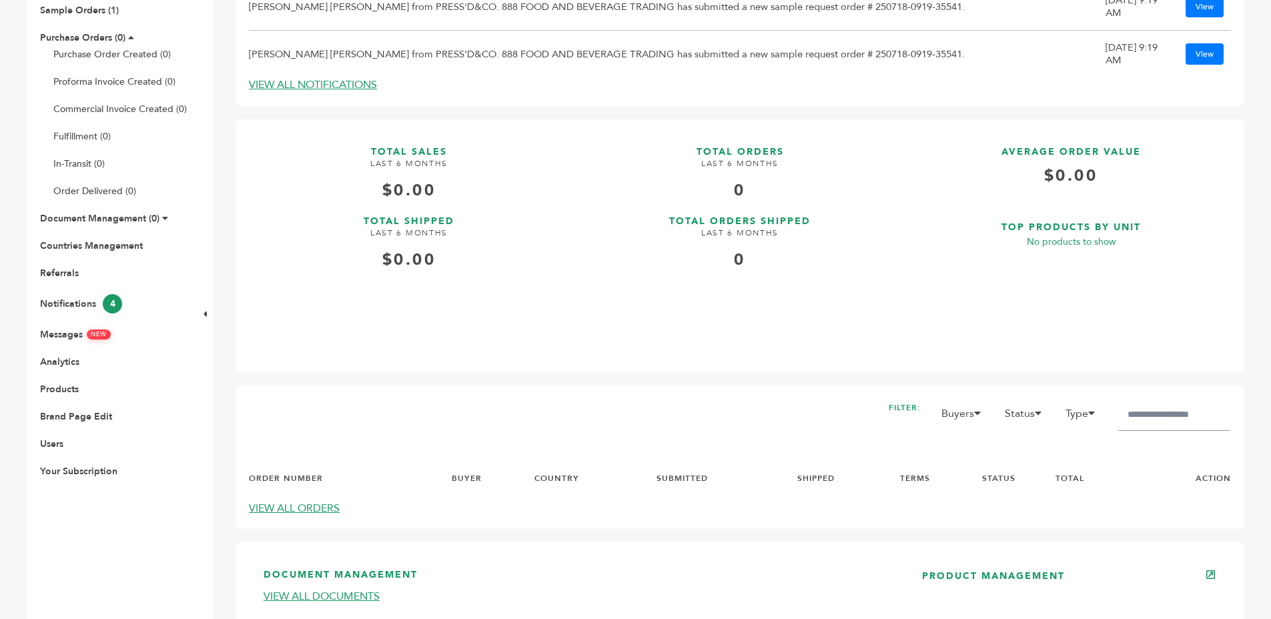
scroll to position [300, 0]
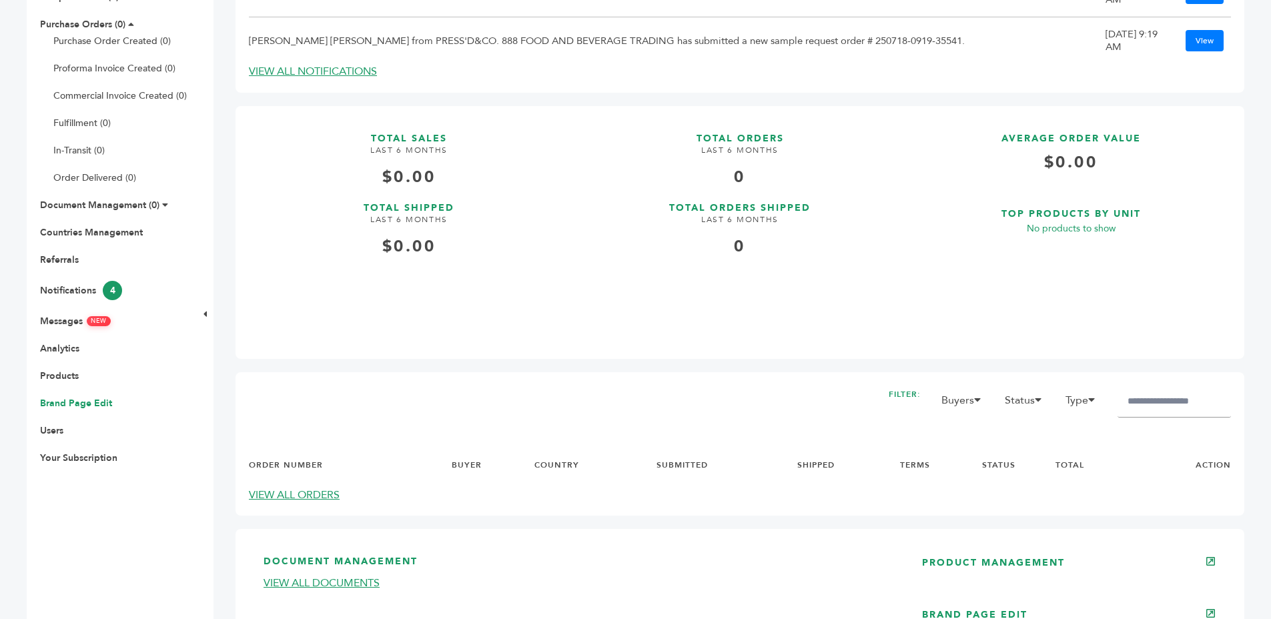
click at [65, 404] on link "Brand Page Edit" at bounding box center [76, 403] width 72 height 13
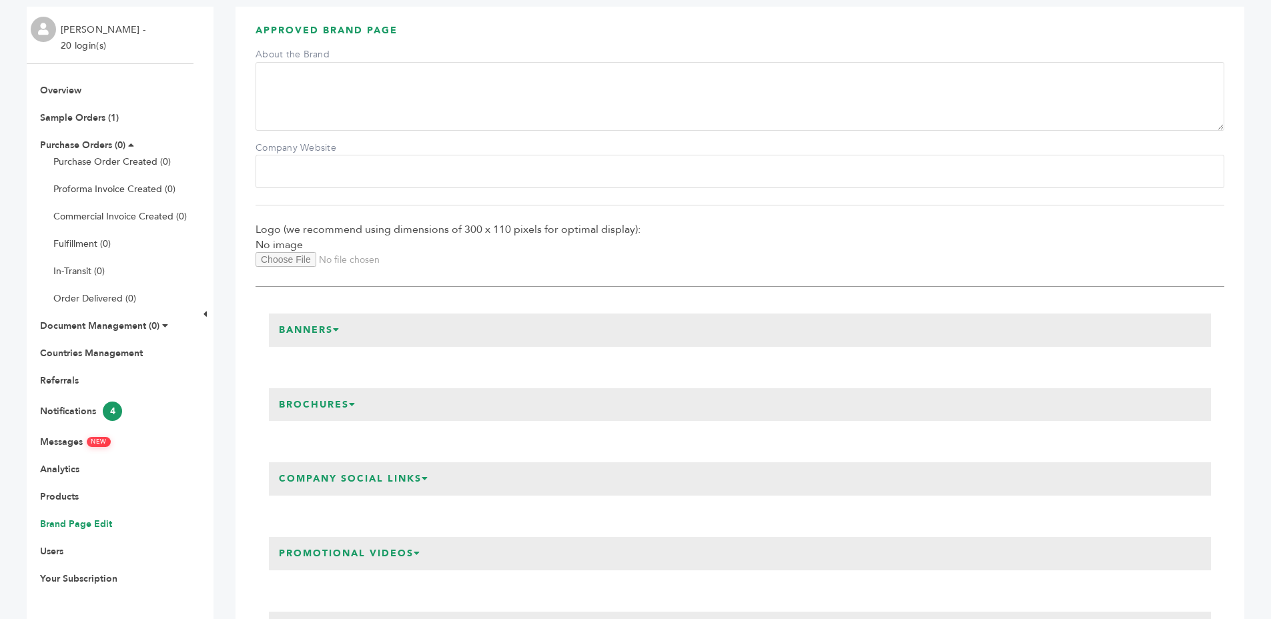
scroll to position [301, 0]
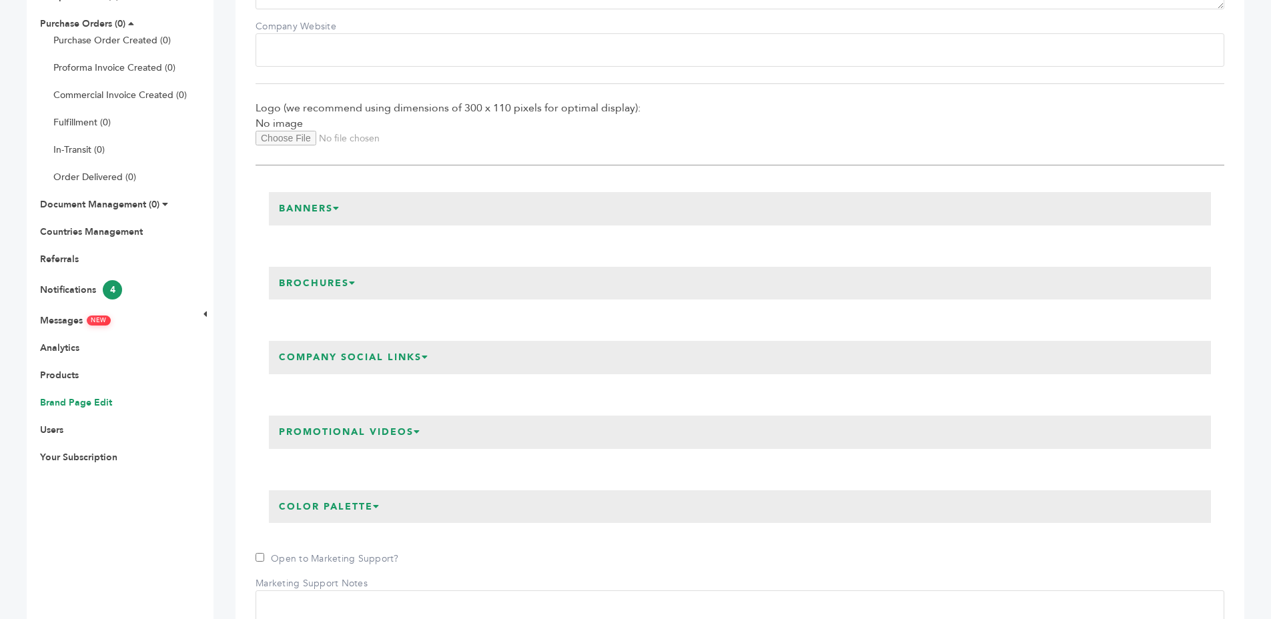
click at [280, 300] on h3 "Brochures" at bounding box center [317, 283] width 97 height 33
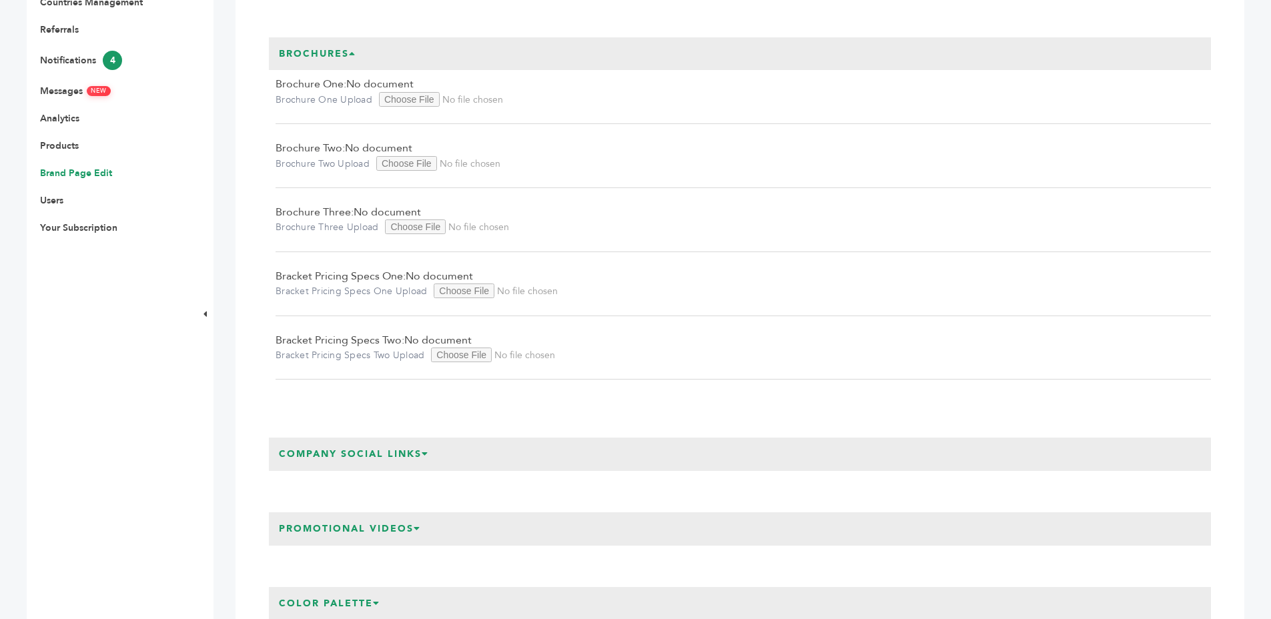
scroll to position [641, 0]
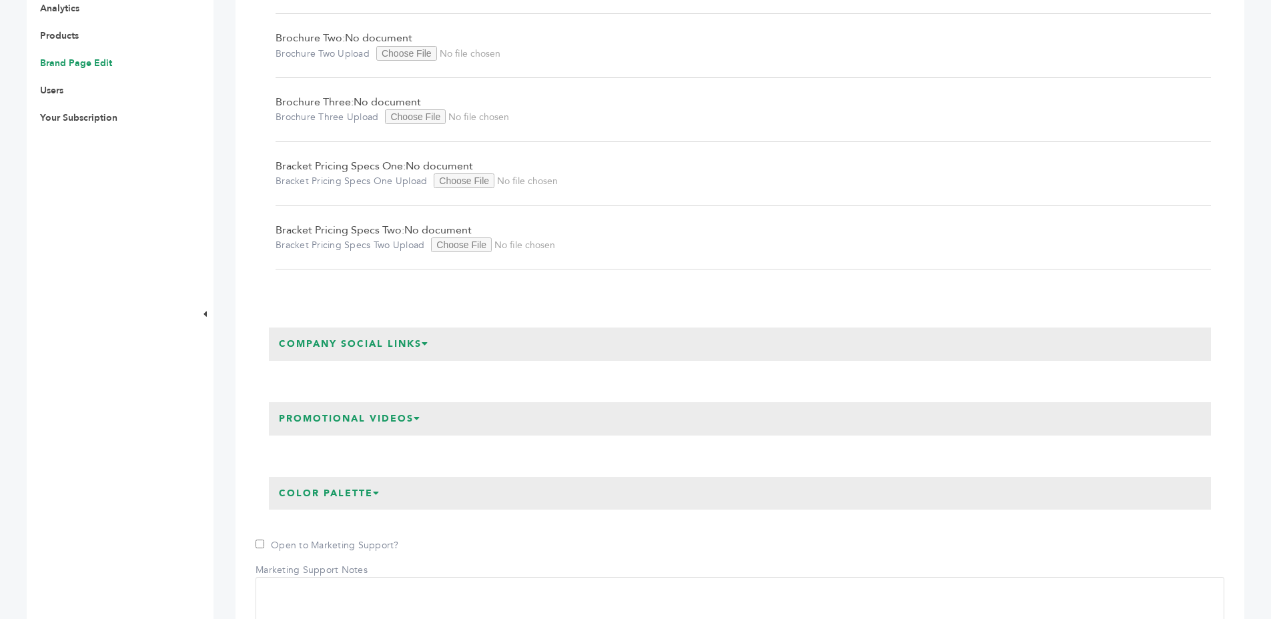
click at [306, 436] on h3 "Promotional Videos" at bounding box center [350, 418] width 162 height 33
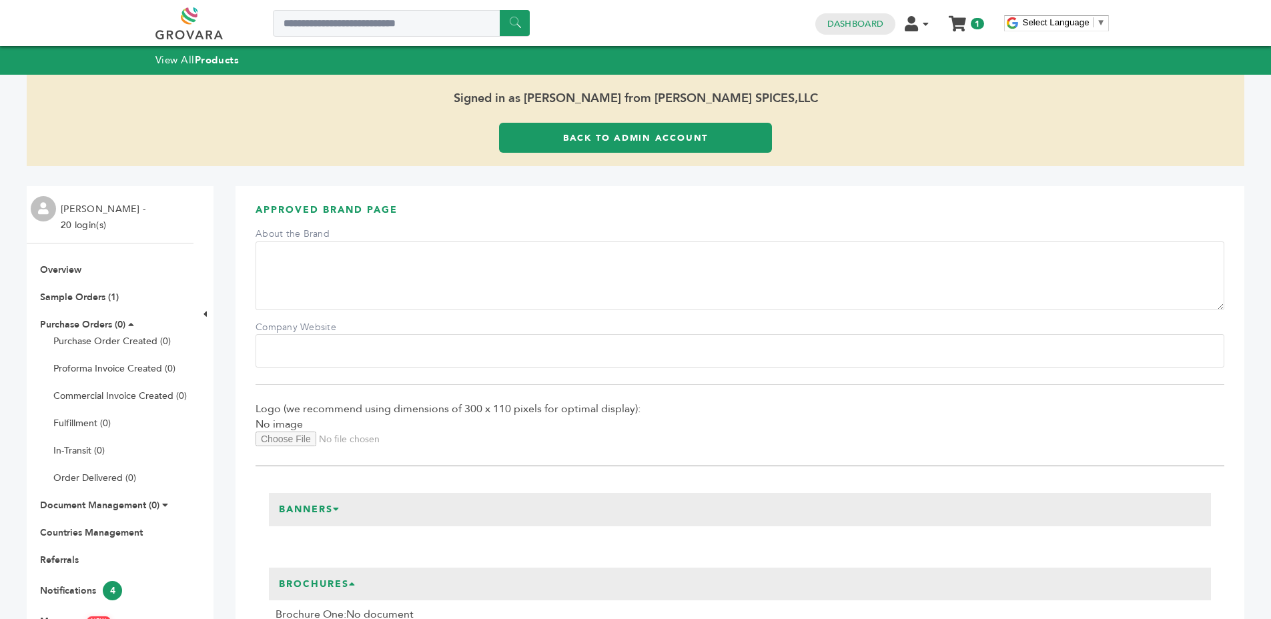
scroll to position [180, 0]
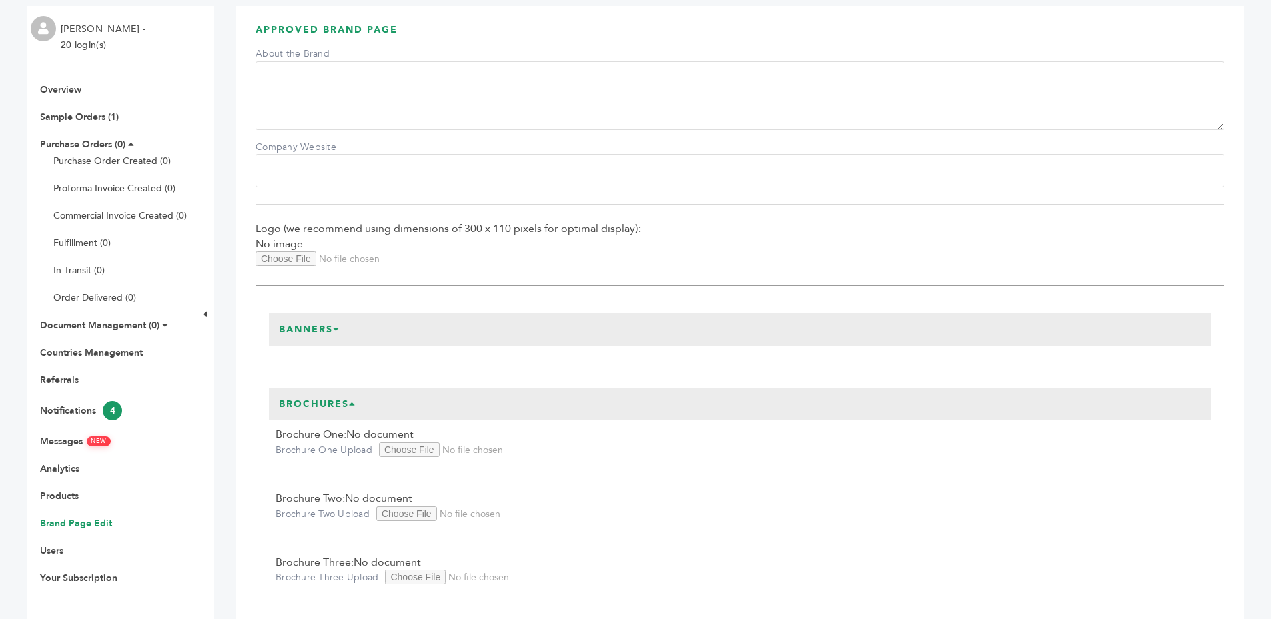
click at [447, 26] on h3 "APPROVED BRAND PAGE" at bounding box center [740, 34] width 969 height 23
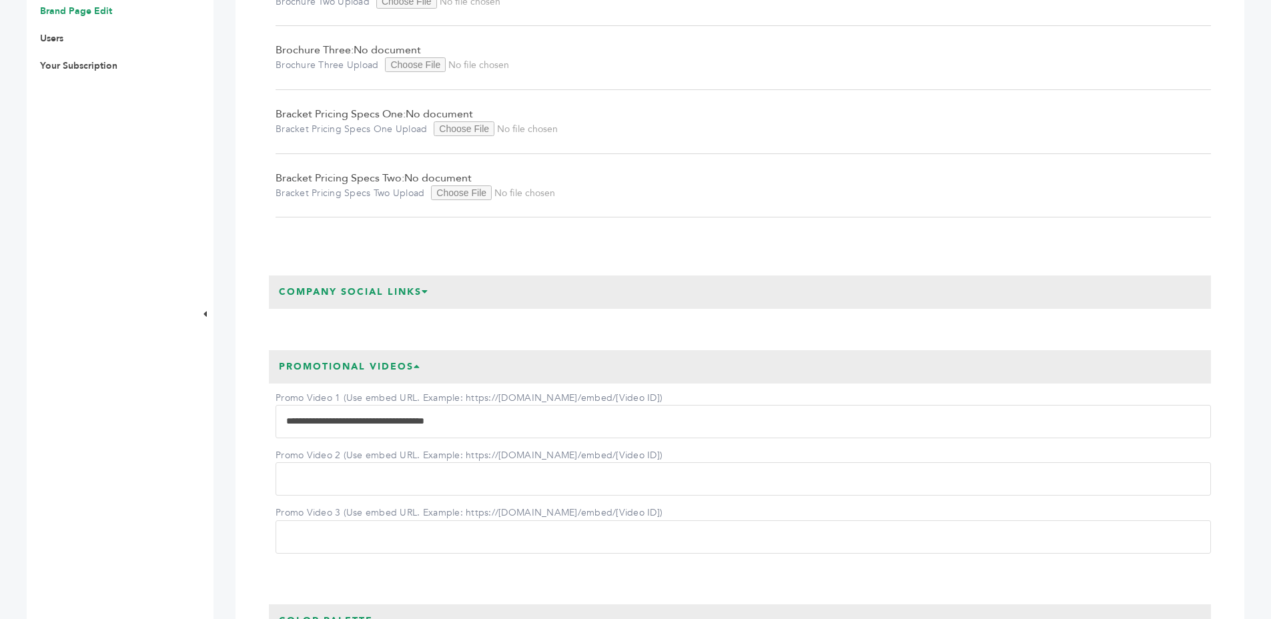
scroll to position [0, 0]
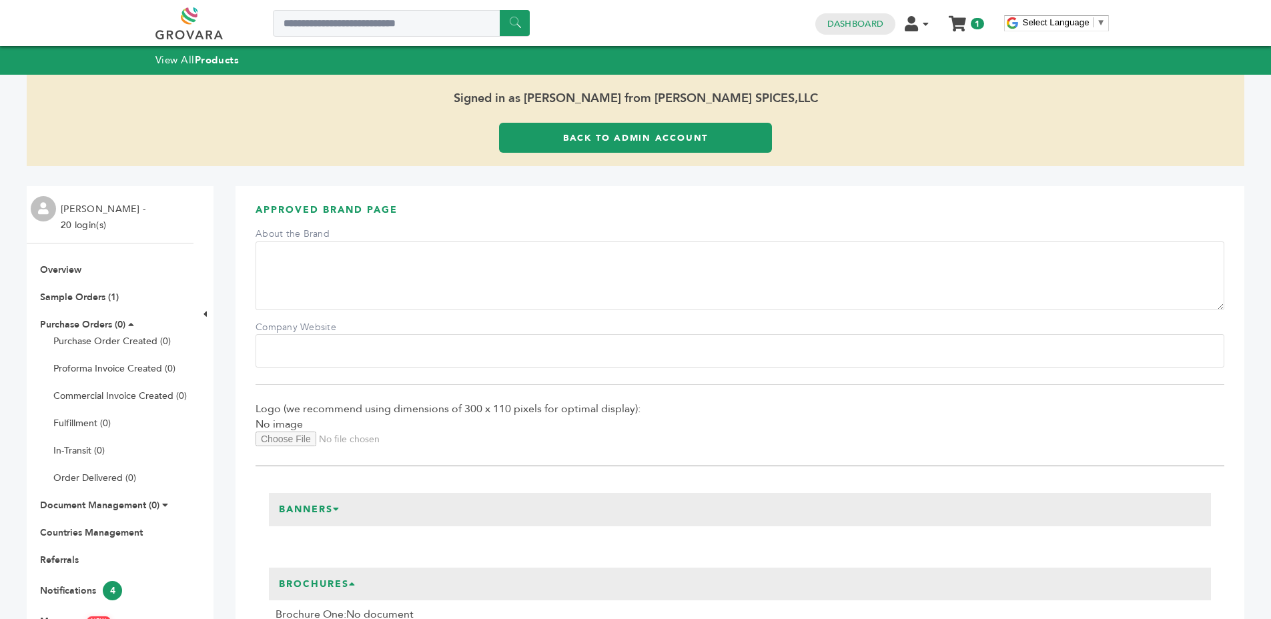
click at [518, 133] on link "Back to Admin Account" at bounding box center [635, 138] width 273 height 30
